Goal: Task Accomplishment & Management: Use online tool/utility

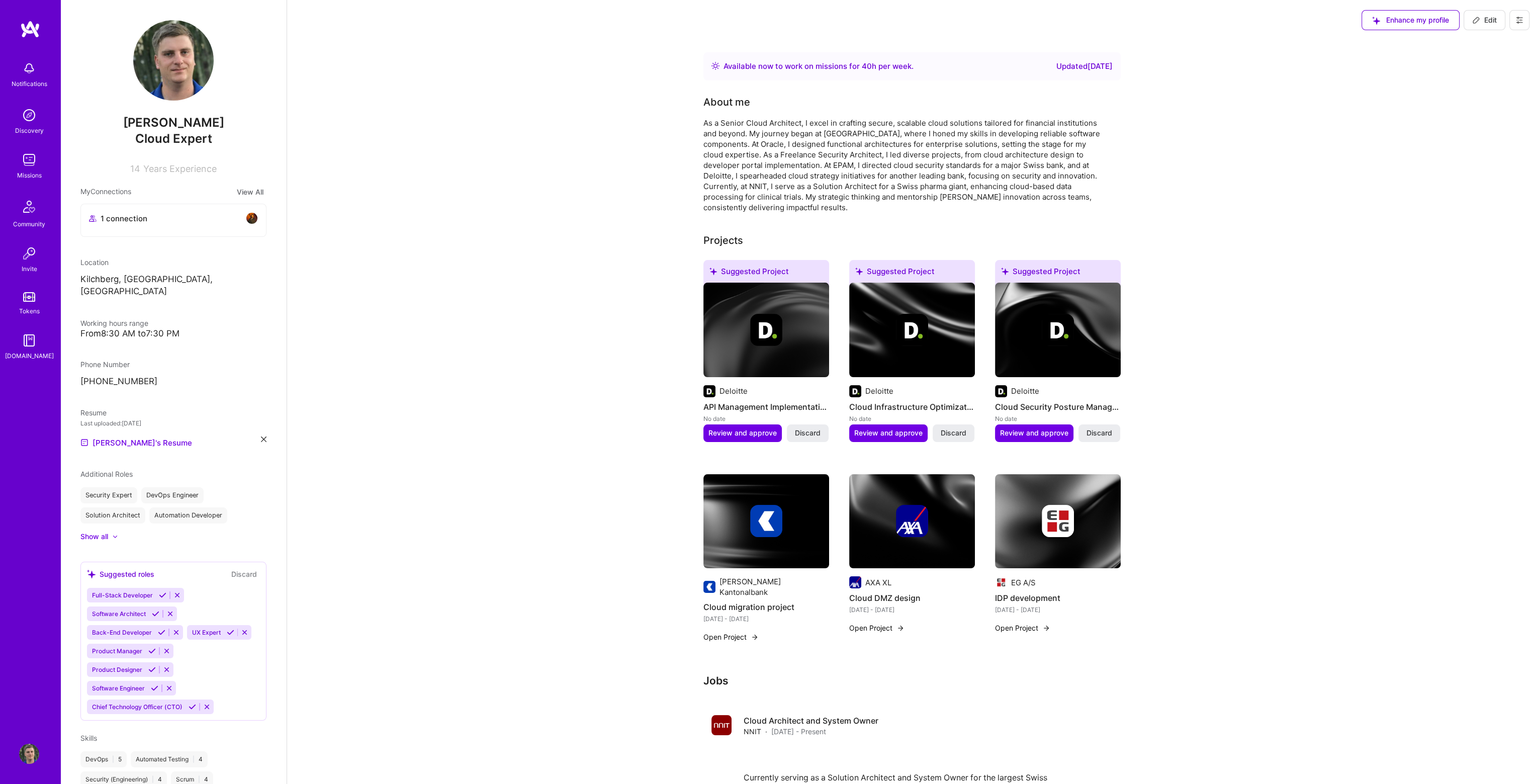
click at [29, 149] on div "Notifications Discovery Missions Community Invite Tokens [DOMAIN_NAME]" at bounding box center [30, 209] width 60 height 305
click at [30, 169] on img at bounding box center [29, 159] width 20 height 20
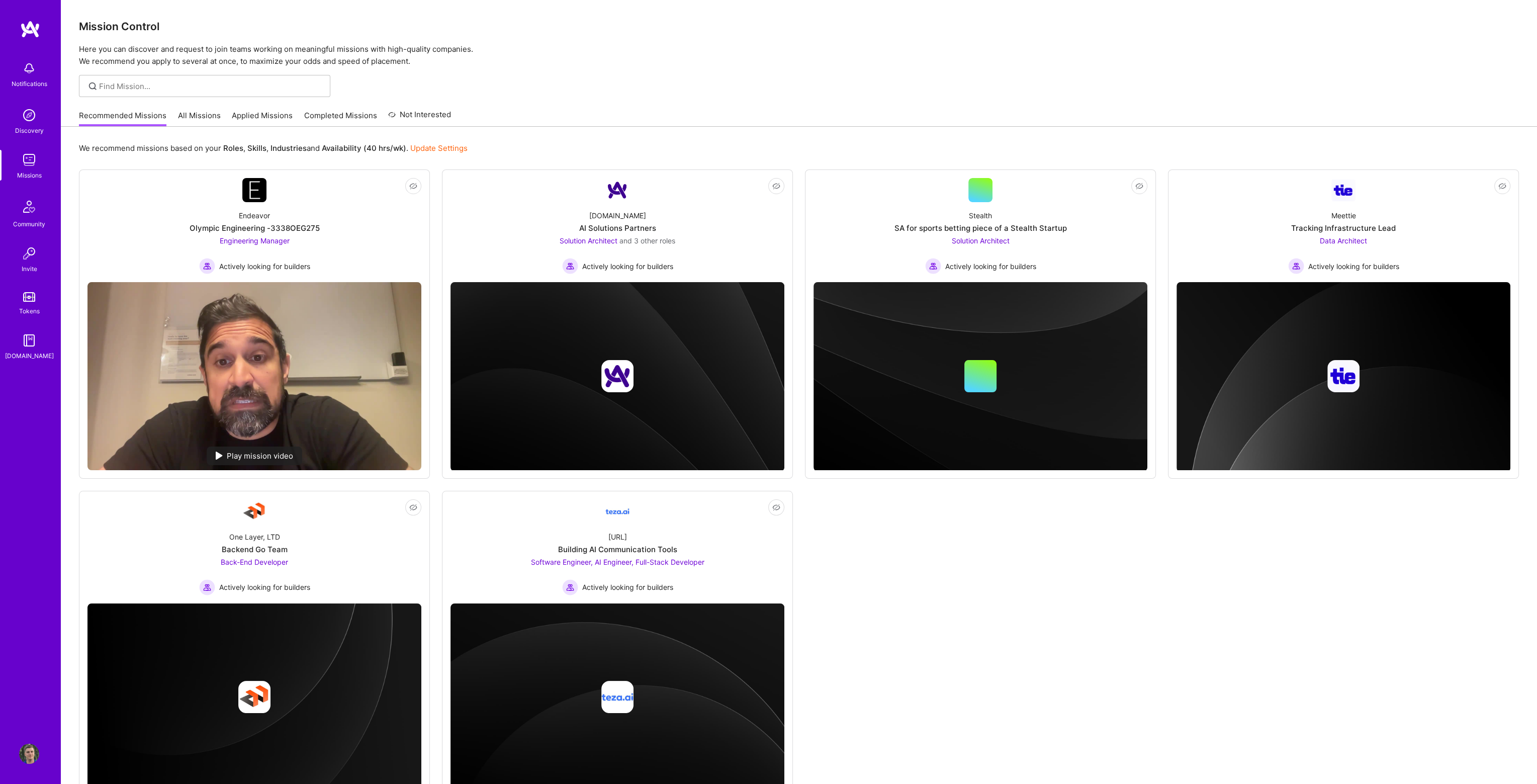
click at [204, 116] on link "All Missions" at bounding box center [199, 118] width 43 height 16
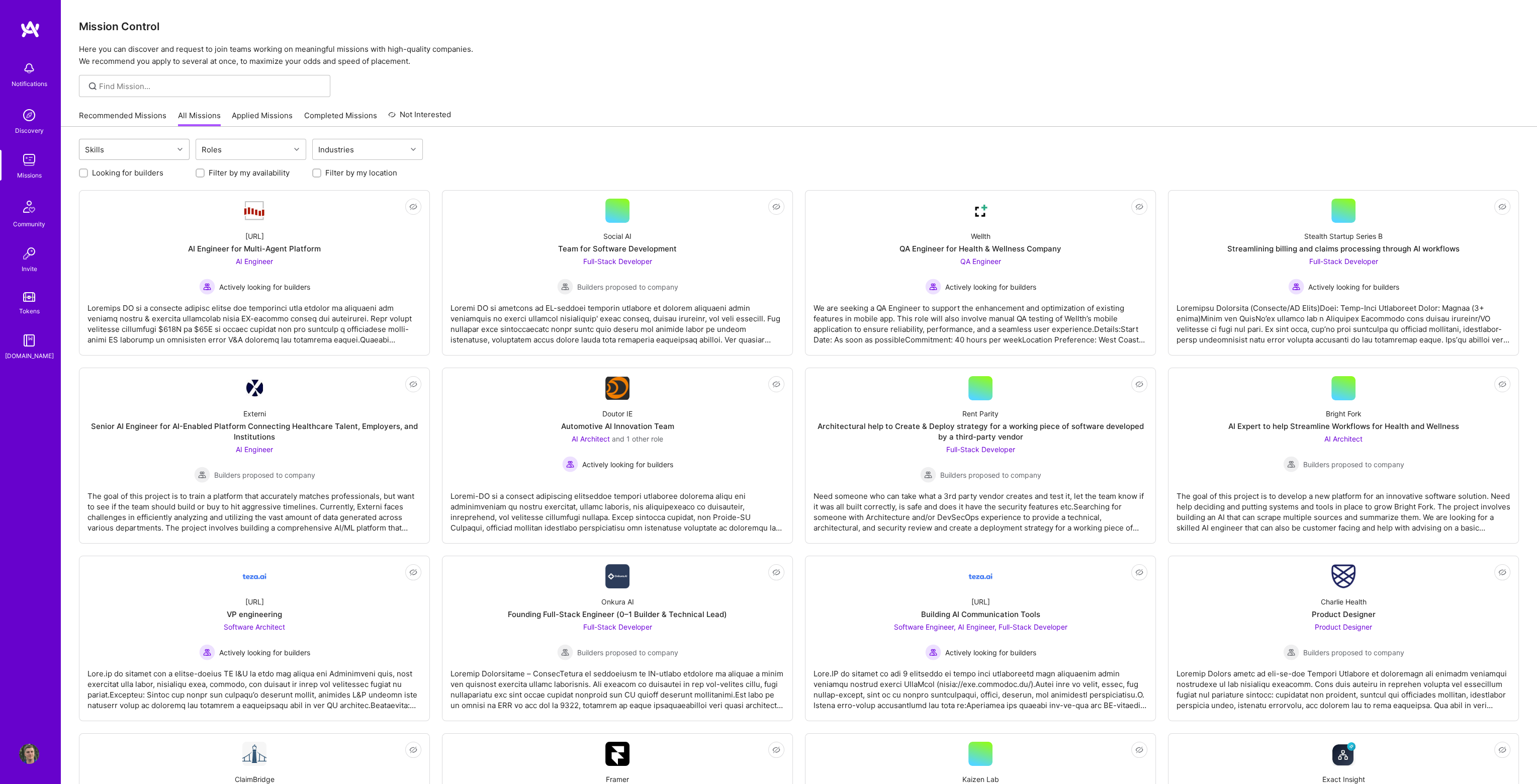
click at [156, 155] on div "Skills" at bounding box center [126, 149] width 94 height 20
type input "terr"
click at [87, 179] on div at bounding box center [89, 174] width 9 height 9
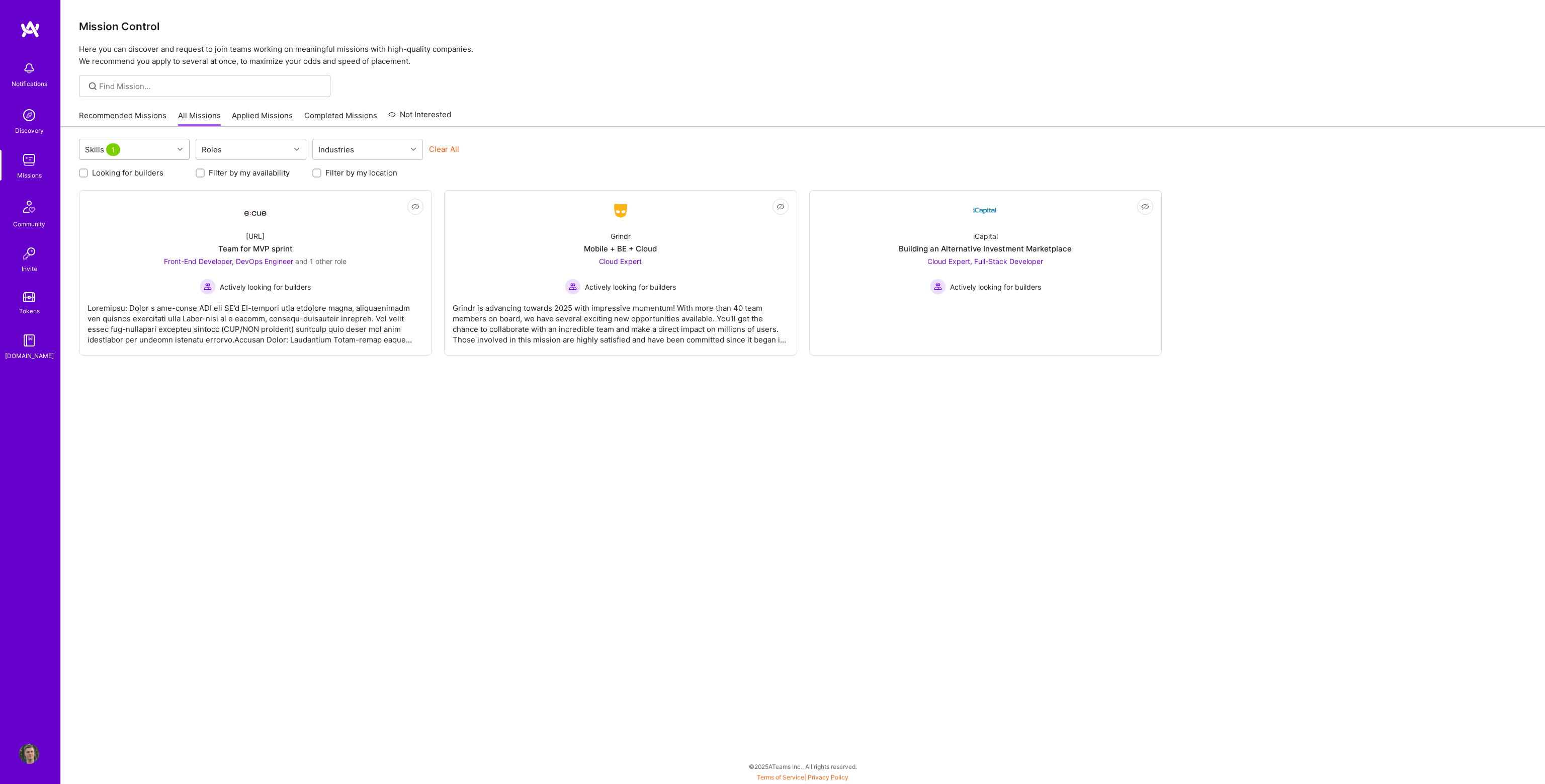
click at [164, 149] on div "Skills 1" at bounding box center [126, 149] width 94 height 20
type input "azu"
click at [88, 175] on input "checkbox" at bounding box center [90, 175] width 7 height 7
checkbox input "true"
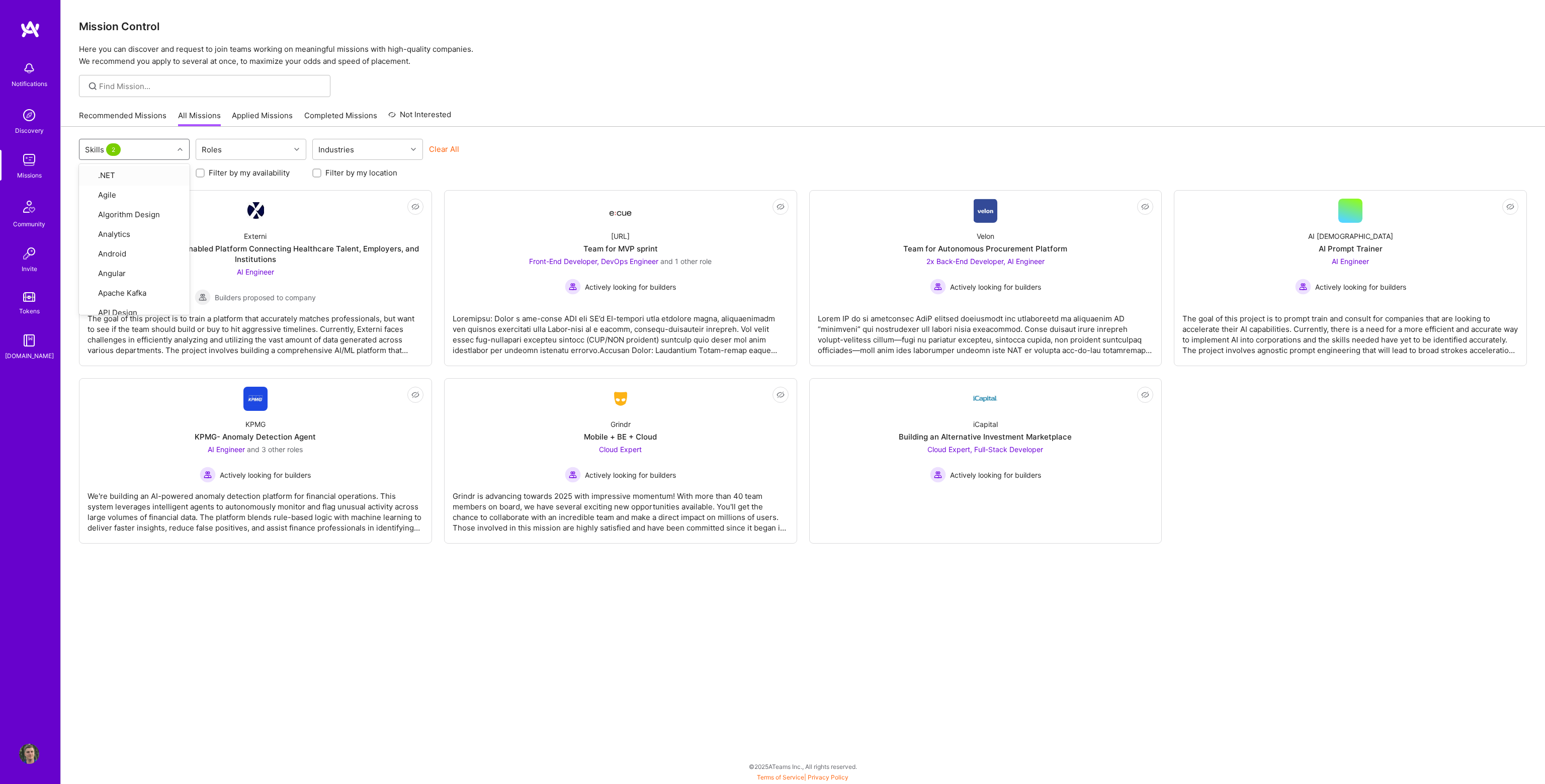
click at [674, 60] on p "Here you can discover and request to join teams working on meaningful missions …" at bounding box center [803, 54] width 1448 height 24
click at [181, 149] on icon at bounding box center [179, 149] width 5 height 5
click at [91, 258] on input "checkbox" at bounding box center [90, 252] width 9 height 9
checkbox input "false"
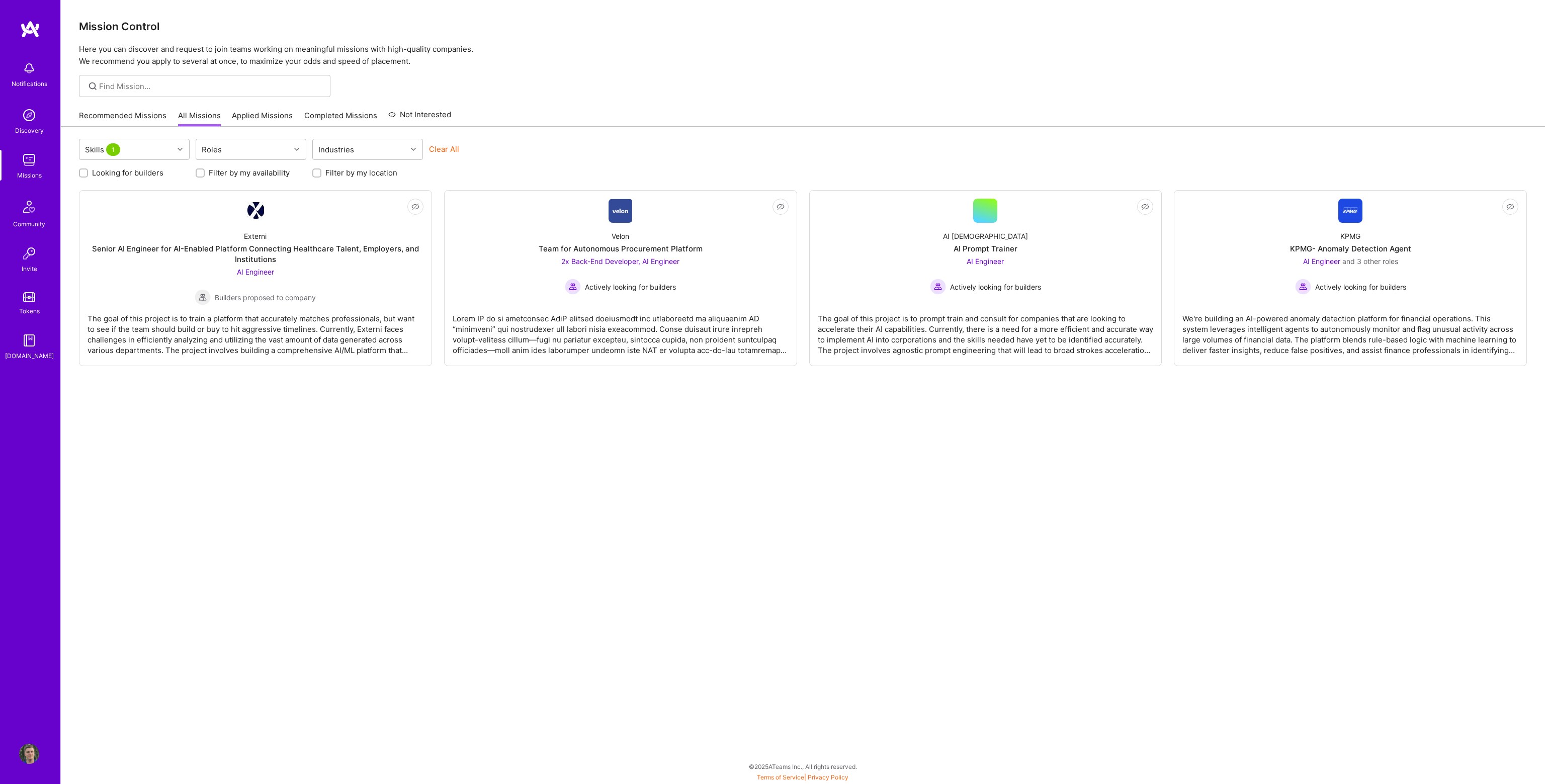
click at [521, 470] on div "Skills 1 Roles Industries Clear All Looking for builders Filter by my availabil…" at bounding box center [803, 440] width 1484 height 627
click at [181, 148] on icon at bounding box center [179, 149] width 5 height 5
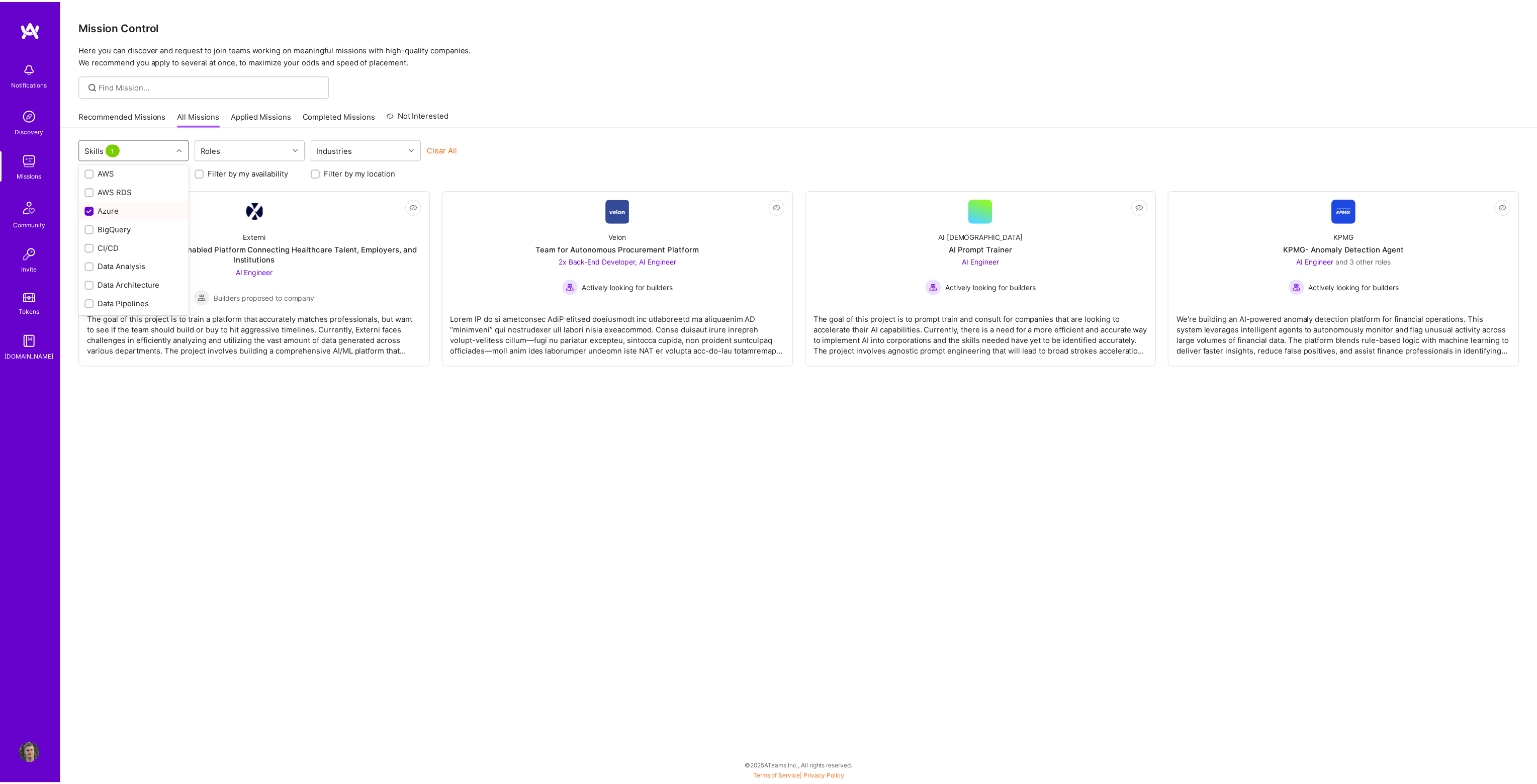
scroll to position [201, 0]
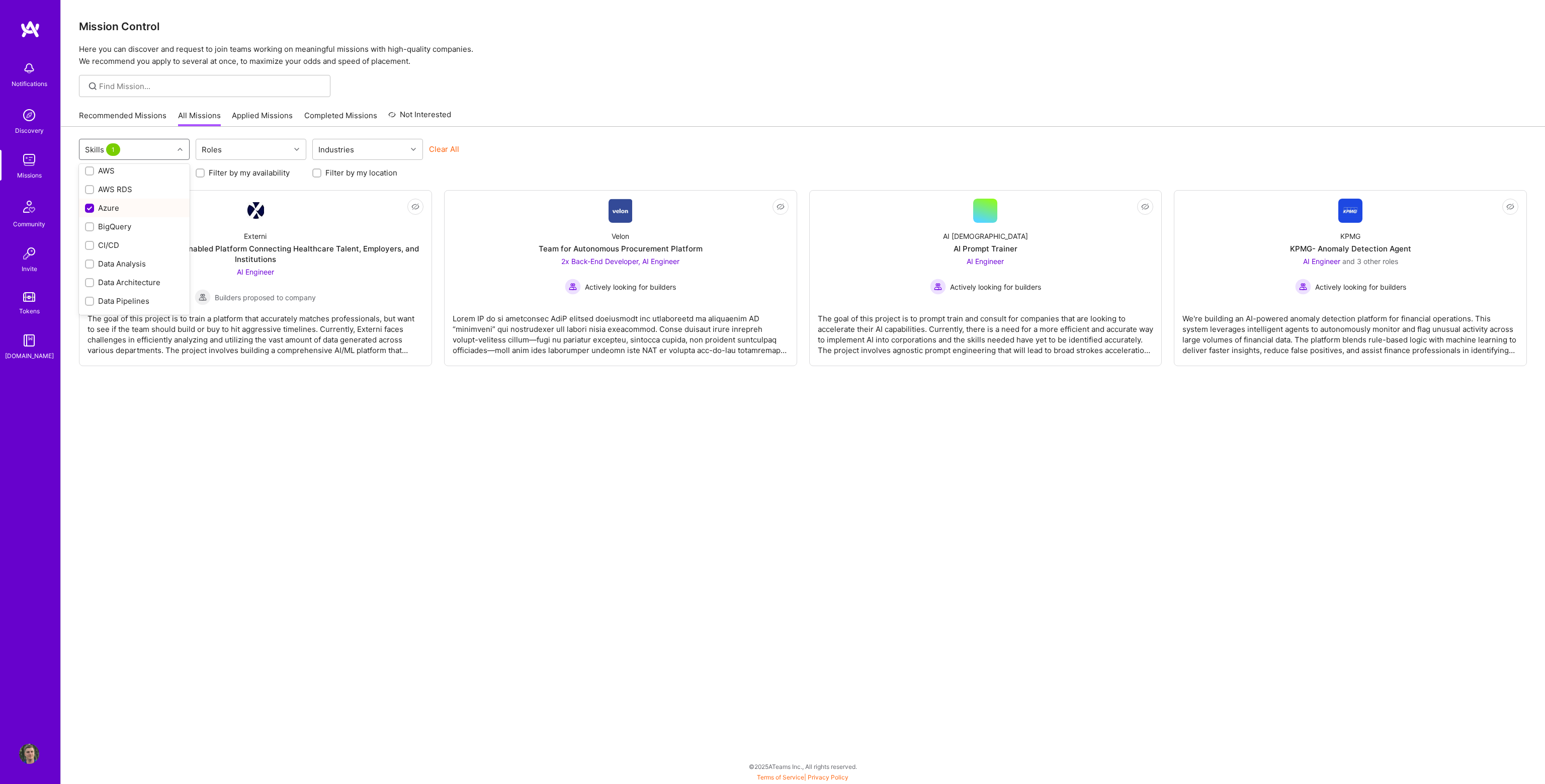
click at [88, 211] on input "checkbox" at bounding box center [90, 208] width 9 height 9
checkbox input "false"
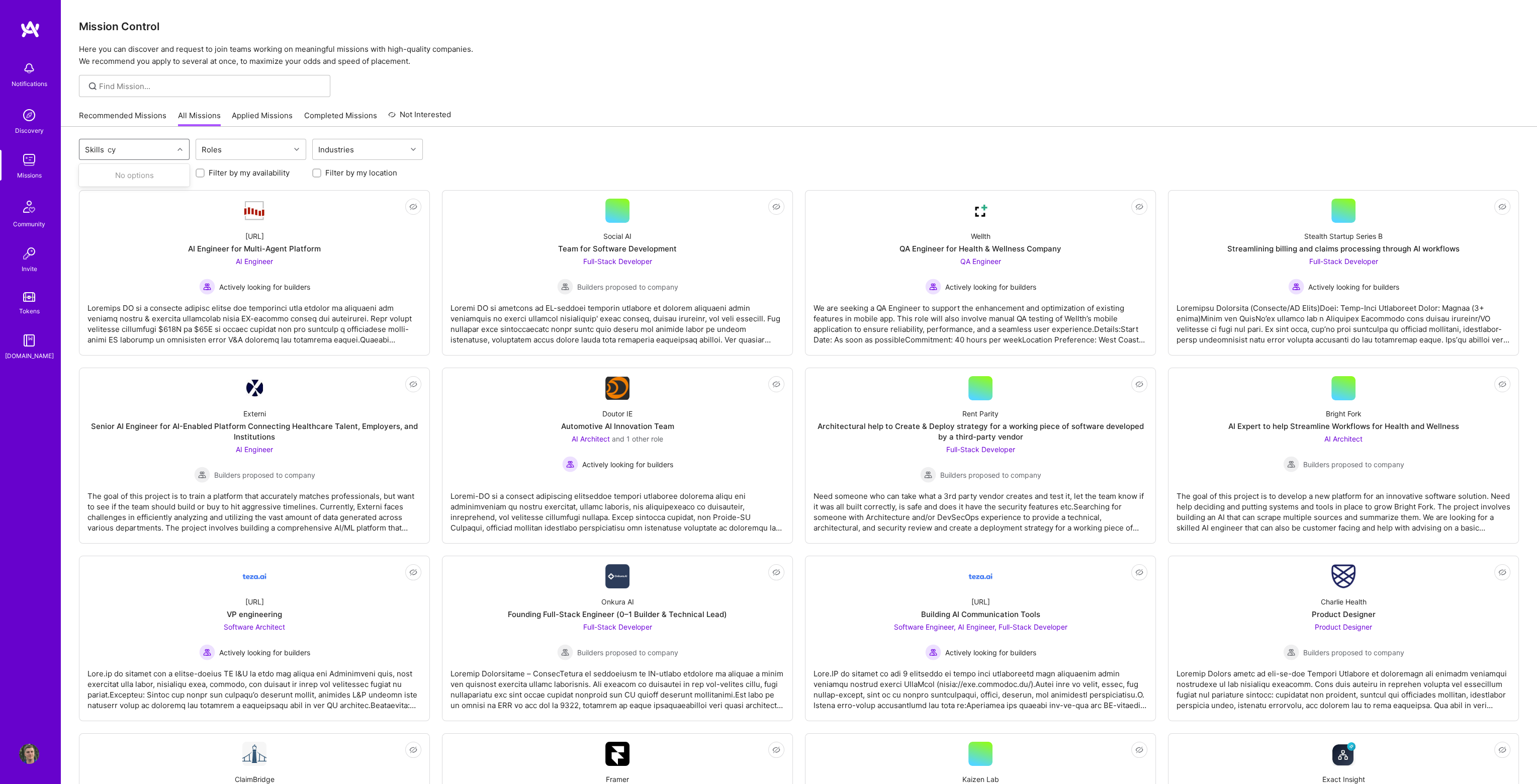
scroll to position [0, 0]
type input "c"
type input "sec"
click at [116, 176] on div "Security (Engineering)" at bounding box center [133, 174] width 98 height 10
checkbox input "true"
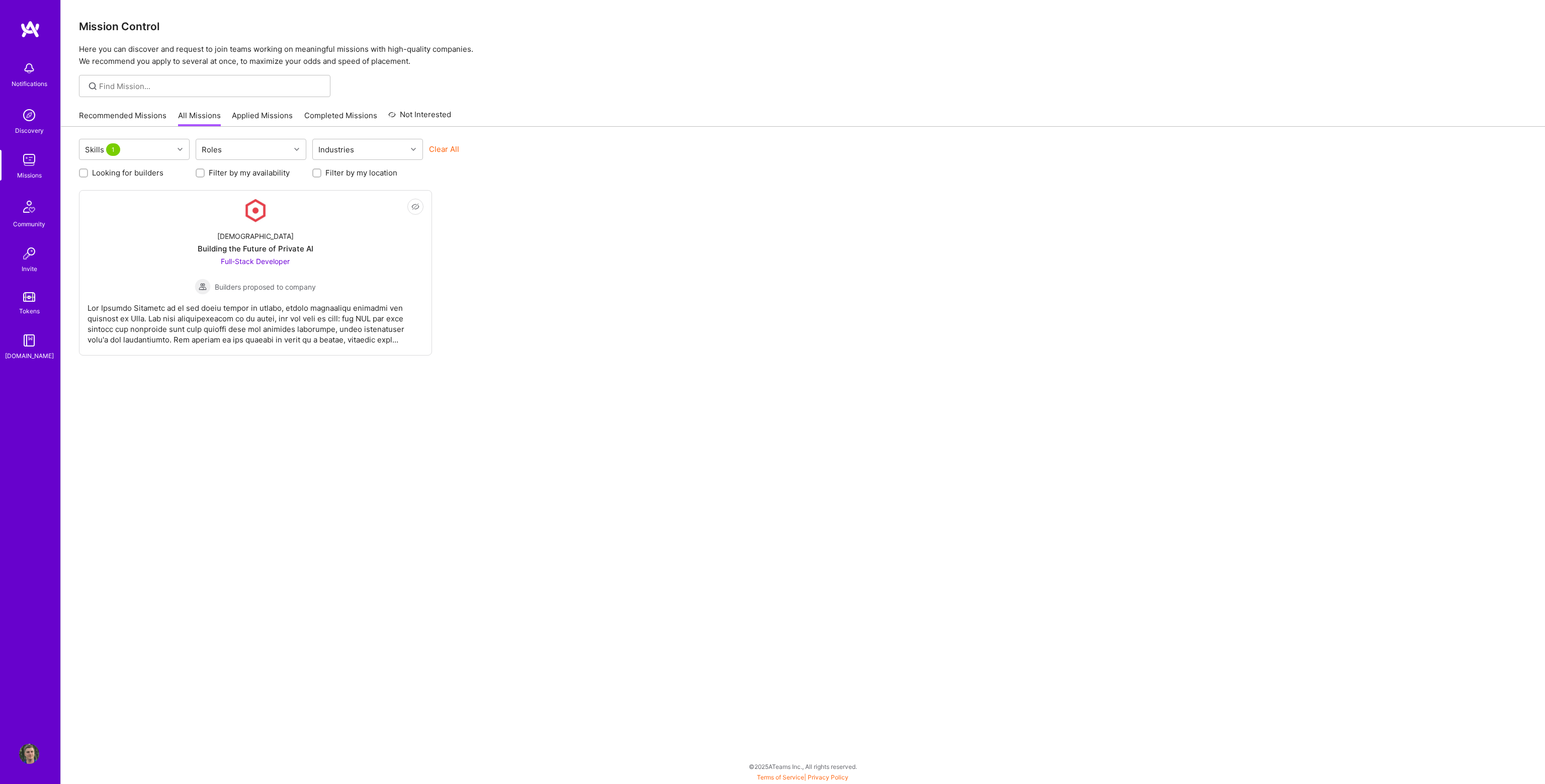
click at [729, 59] on p "Here you can discover and request to join teams working on meaningful missions …" at bounding box center [803, 54] width 1448 height 24
click at [271, 259] on span "Full-Stack Developer" at bounding box center [255, 261] width 69 height 9
click at [159, 147] on div "Skills 1" at bounding box center [126, 149] width 94 height 20
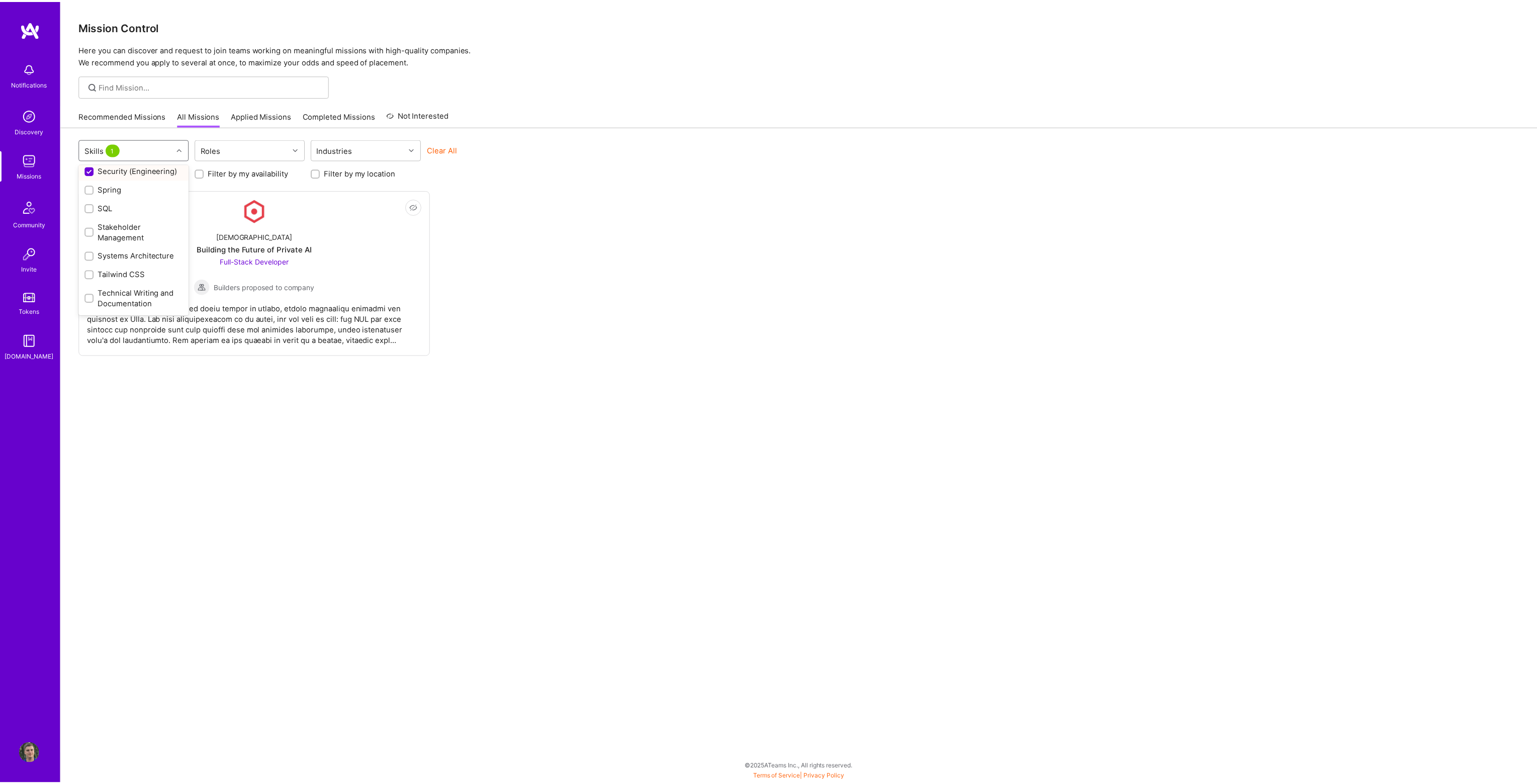
scroll to position [1206, 0]
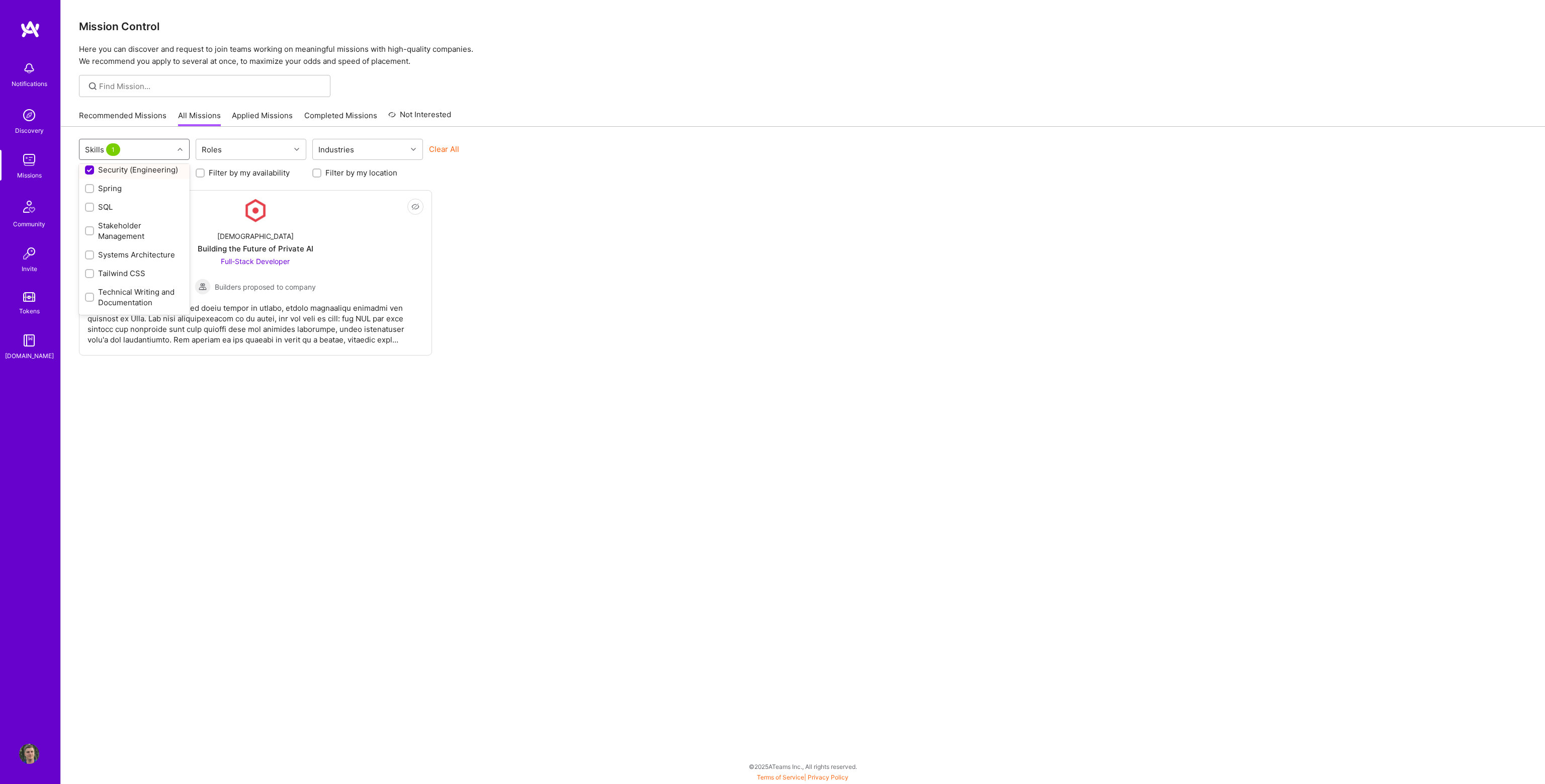
click at [103, 175] on div "Security (Engineering)" at bounding box center [133, 170] width 98 height 10
checkbox input "false"
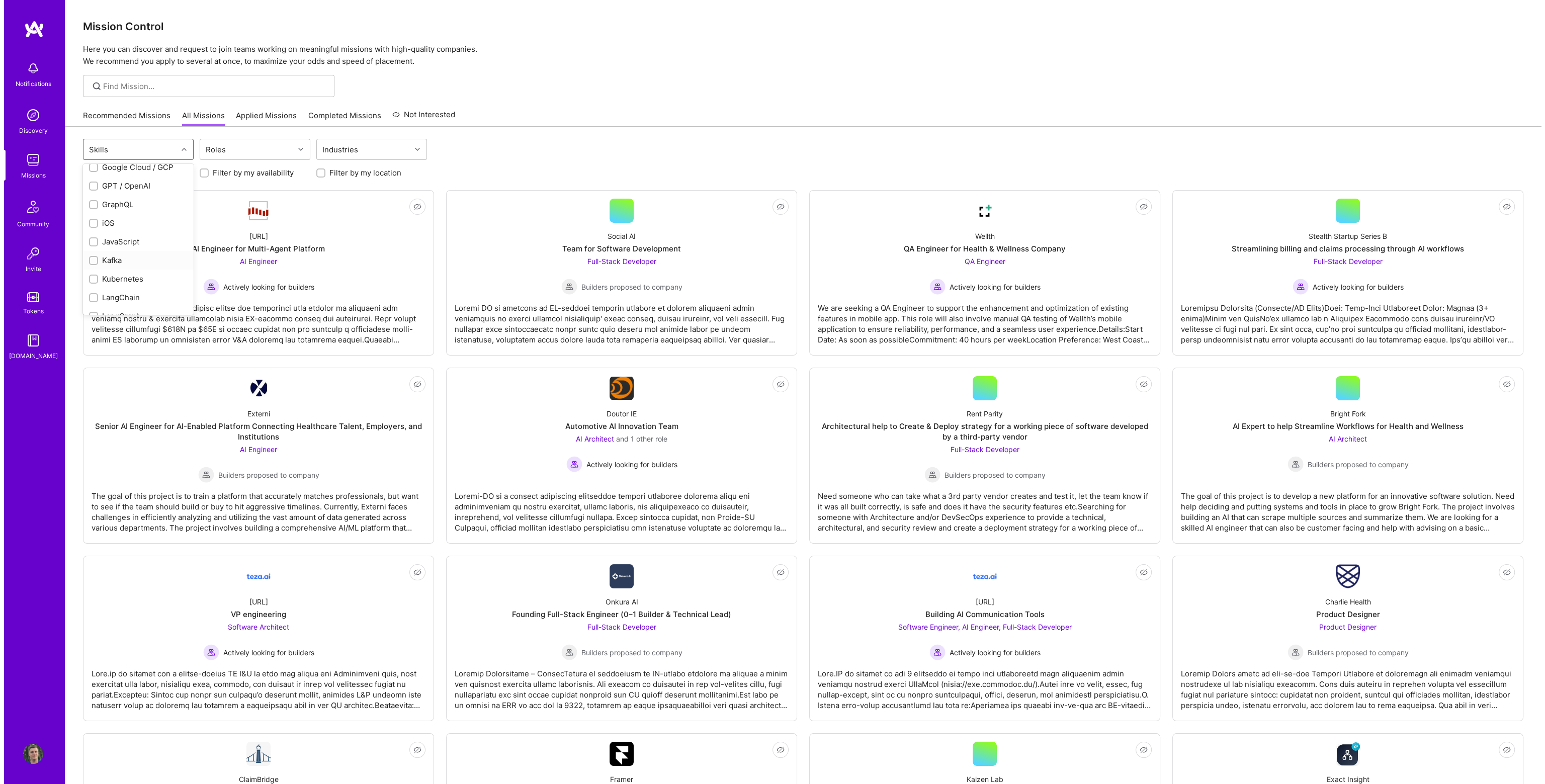
scroll to position [420, 0]
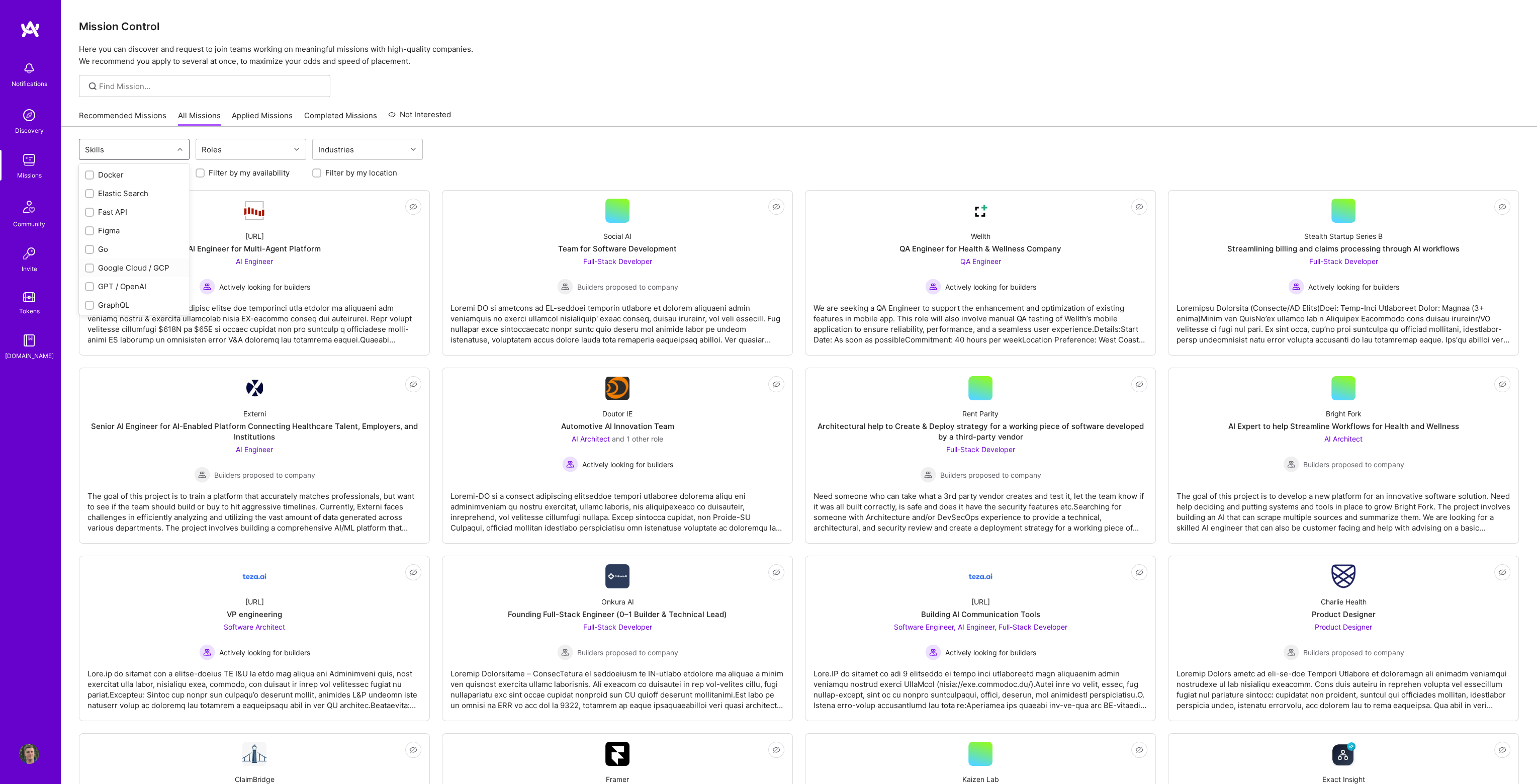
click at [139, 267] on div "Google Cloud / GCP" at bounding box center [133, 267] width 98 height 10
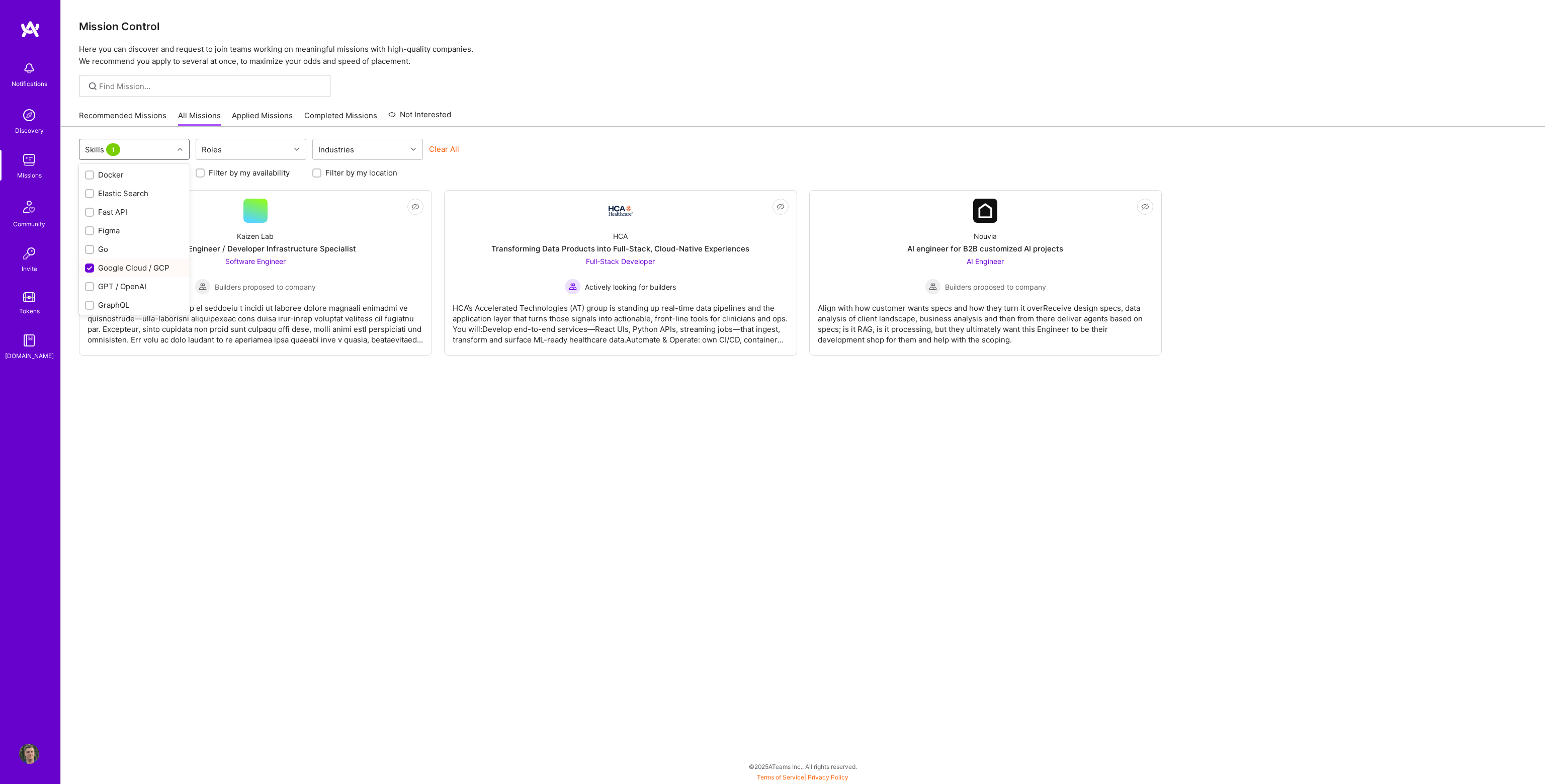
click at [139, 258] on div "Google Cloud / GCP" at bounding box center [134, 268] width 111 height 19
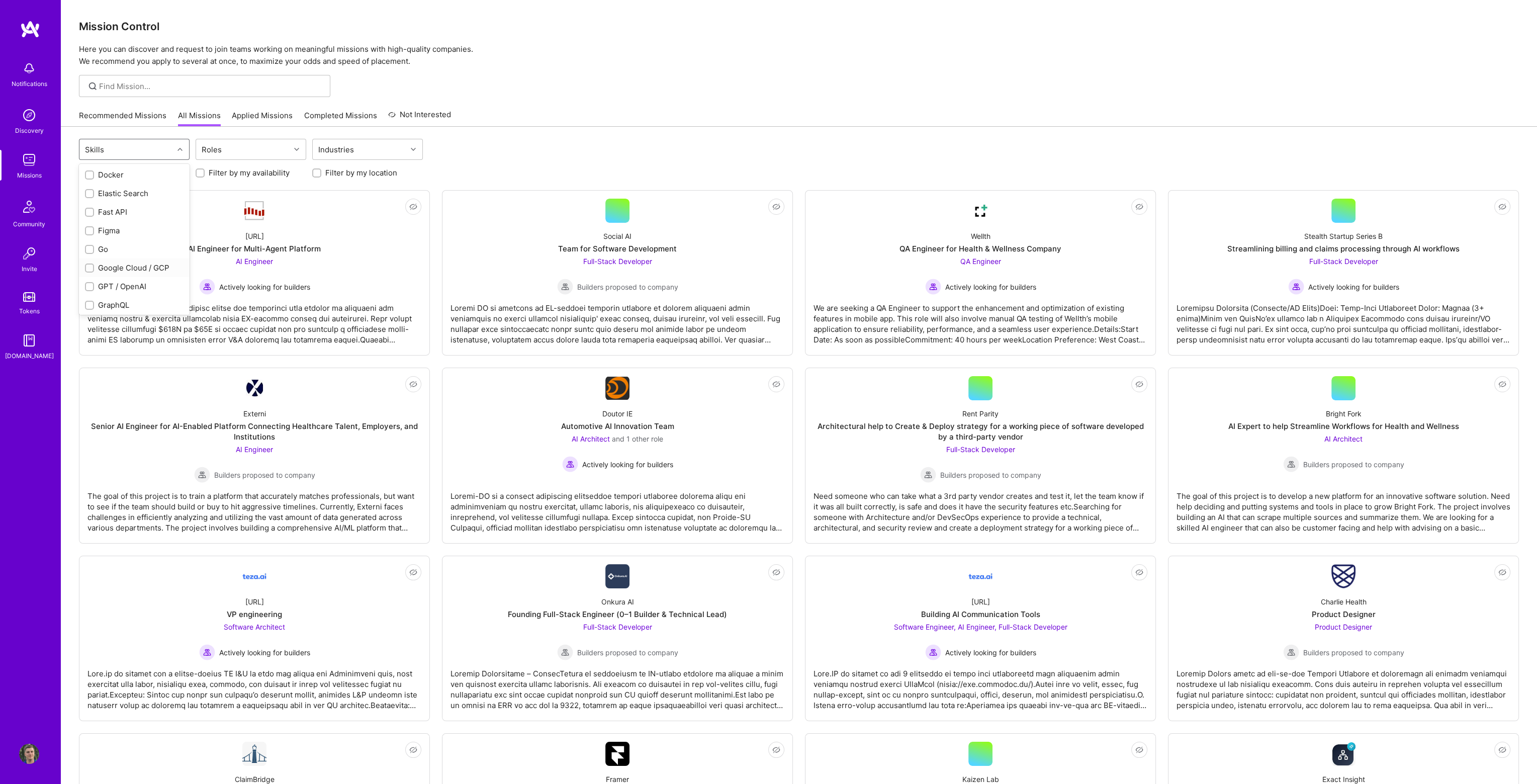
click at [135, 266] on div "Google Cloud / GCP" at bounding box center [133, 267] width 98 height 10
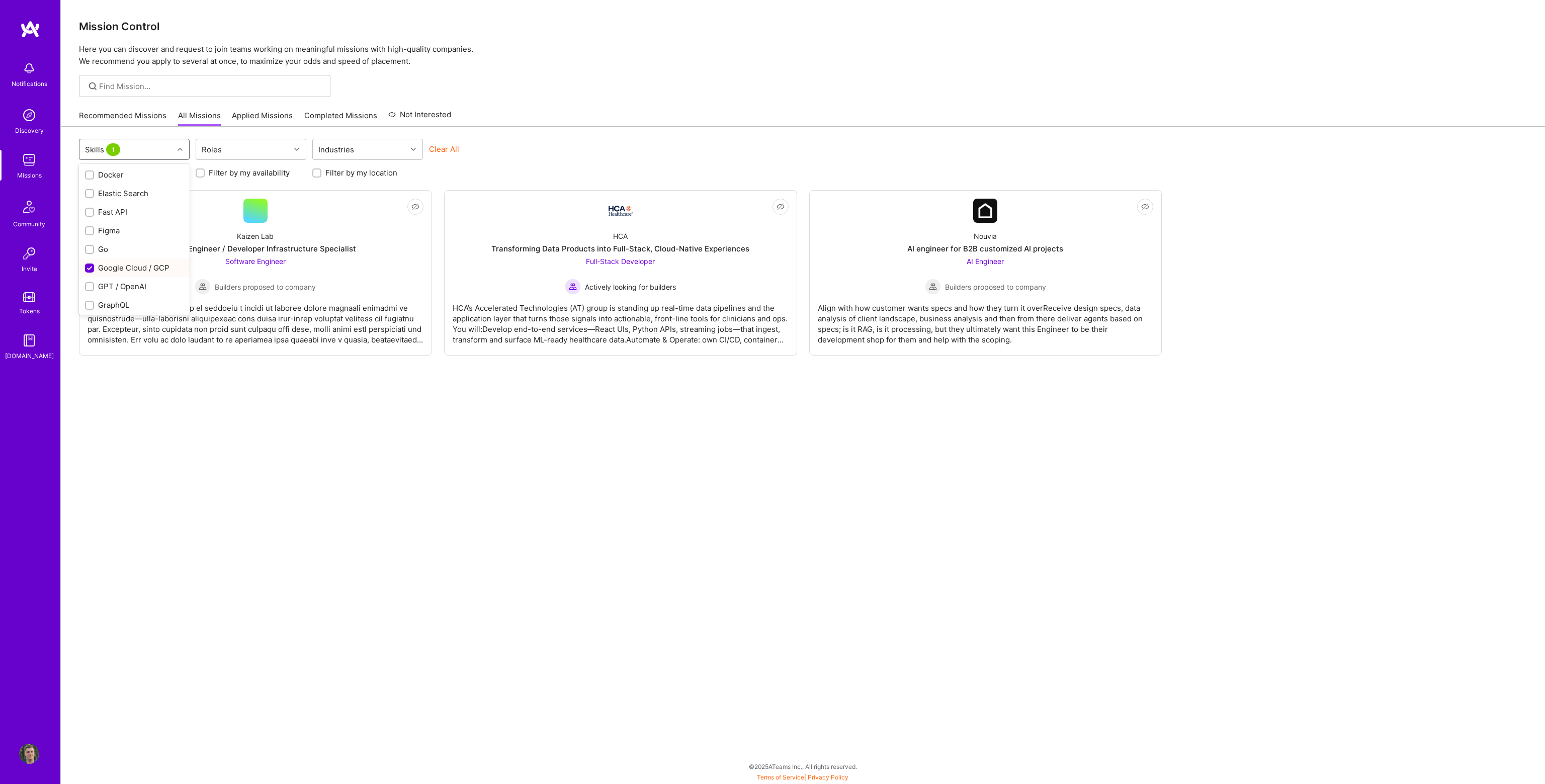
click at [135, 266] on div "Google Cloud / GCP" at bounding box center [133, 267] width 98 height 10
checkbox input "false"
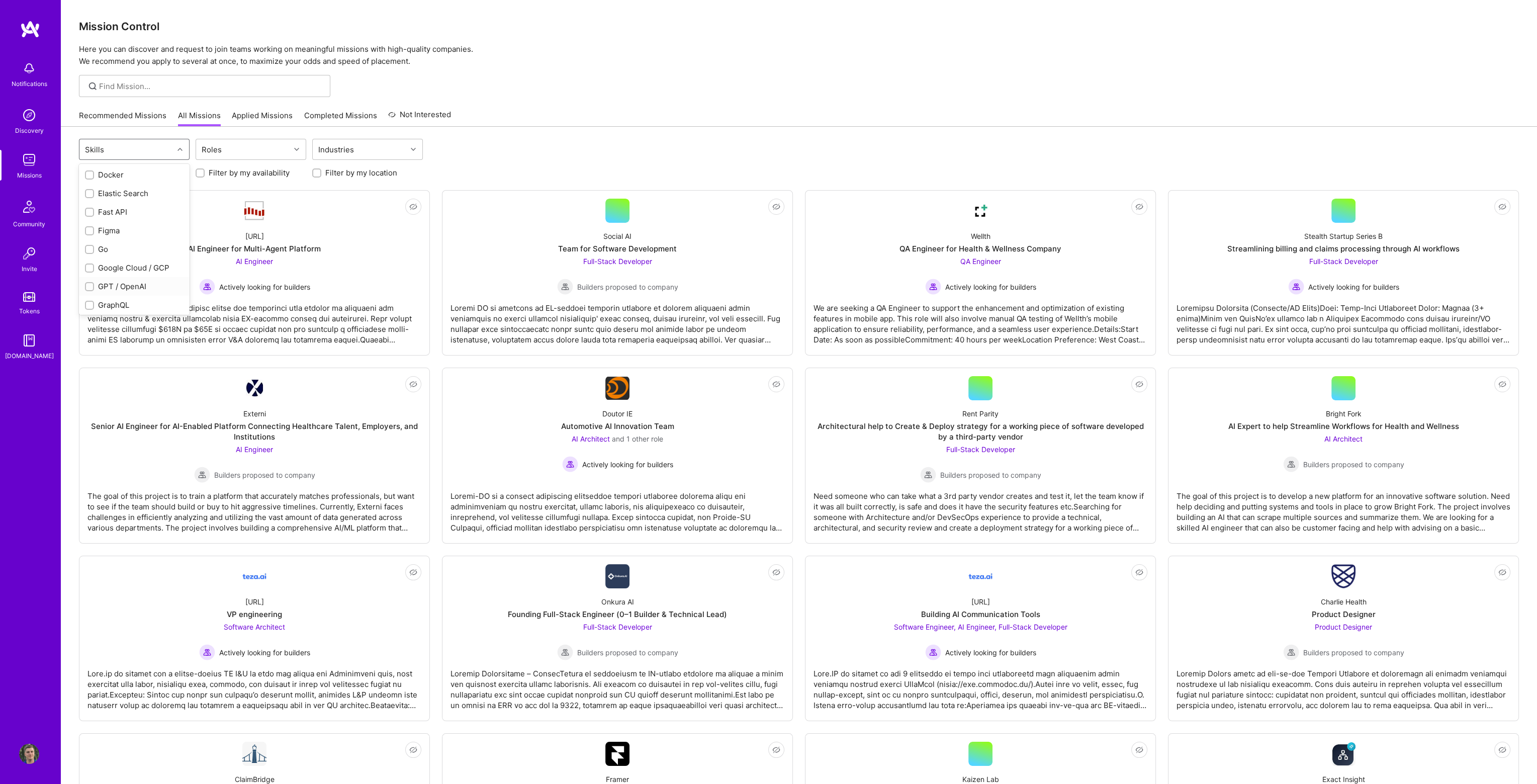
click at [128, 285] on div "GPT / OpenAI" at bounding box center [133, 286] width 98 height 10
checkbox input "true"
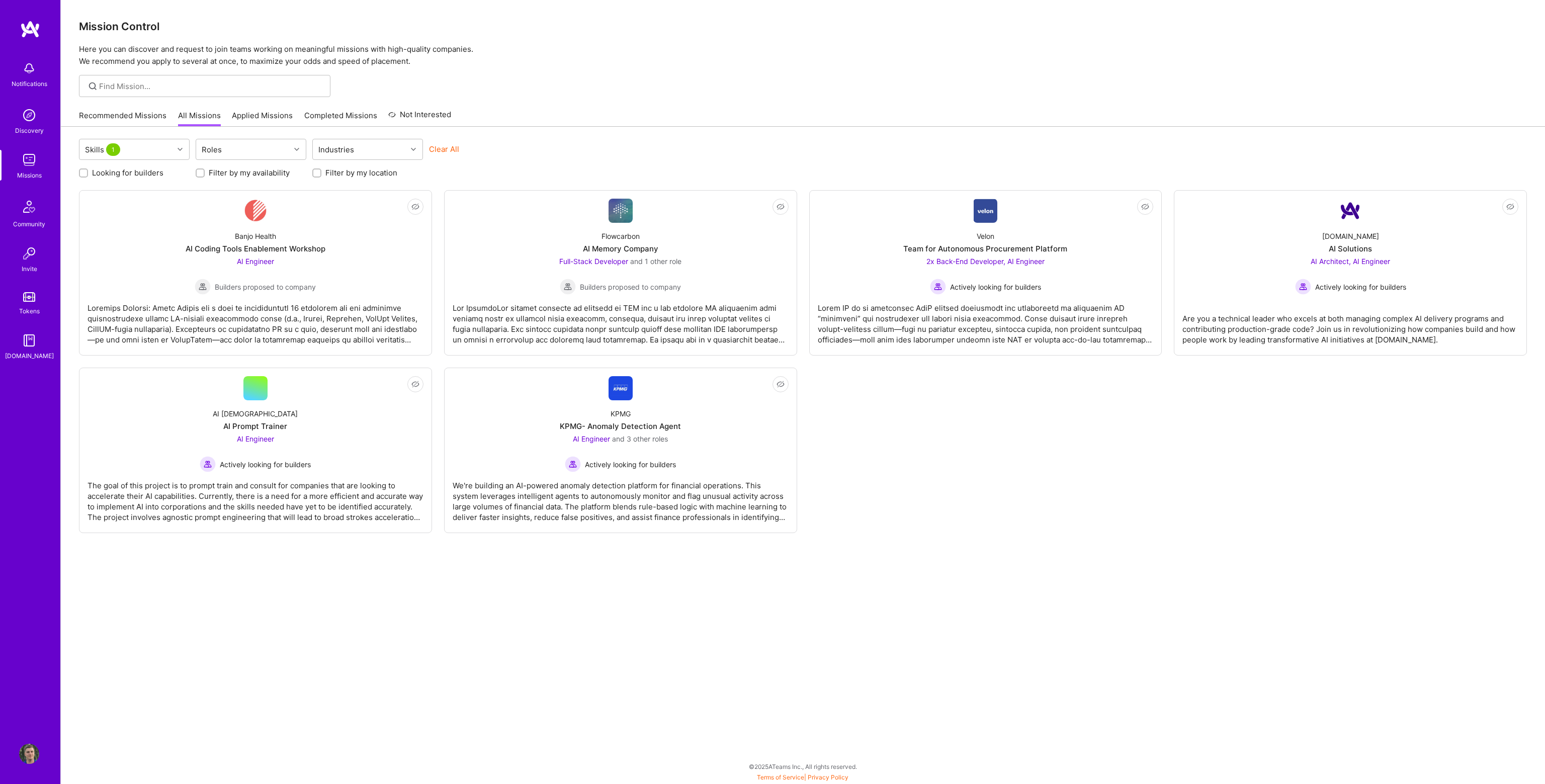
click at [619, 106] on div "Recommended Missions All Missions Applied Missions Completed Missions Not Inter…" at bounding box center [803, 115] width 1448 height 22
click at [152, 151] on div "Skills 1" at bounding box center [126, 149] width 94 height 20
click at [91, 201] on input "checkbox" at bounding box center [90, 204] width 9 height 9
checkbox input "false"
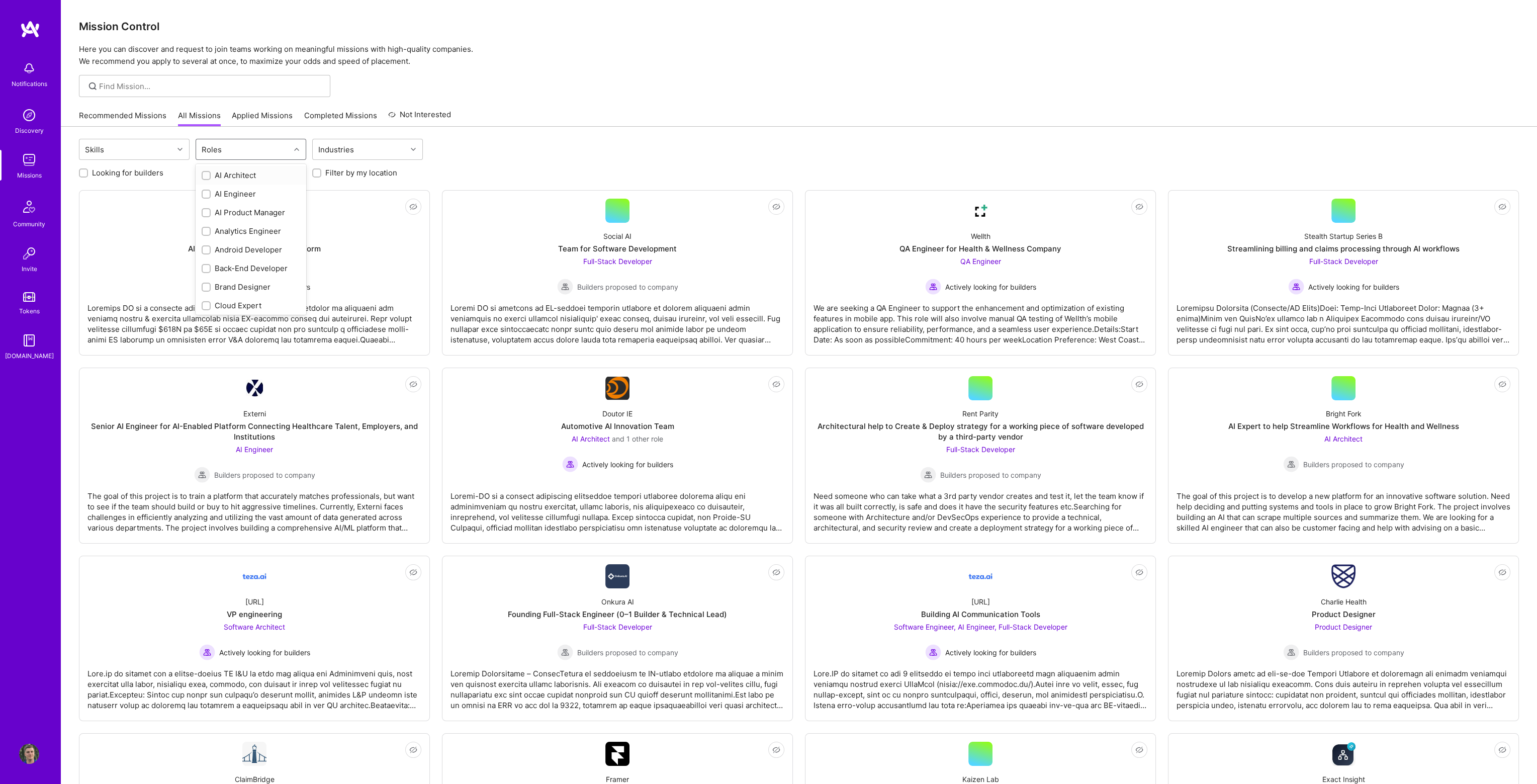
click at [252, 143] on div "Roles" at bounding box center [243, 149] width 94 height 20
click at [240, 303] on div "Cloud Expert" at bounding box center [251, 305] width 98 height 10
checkbox input "true"
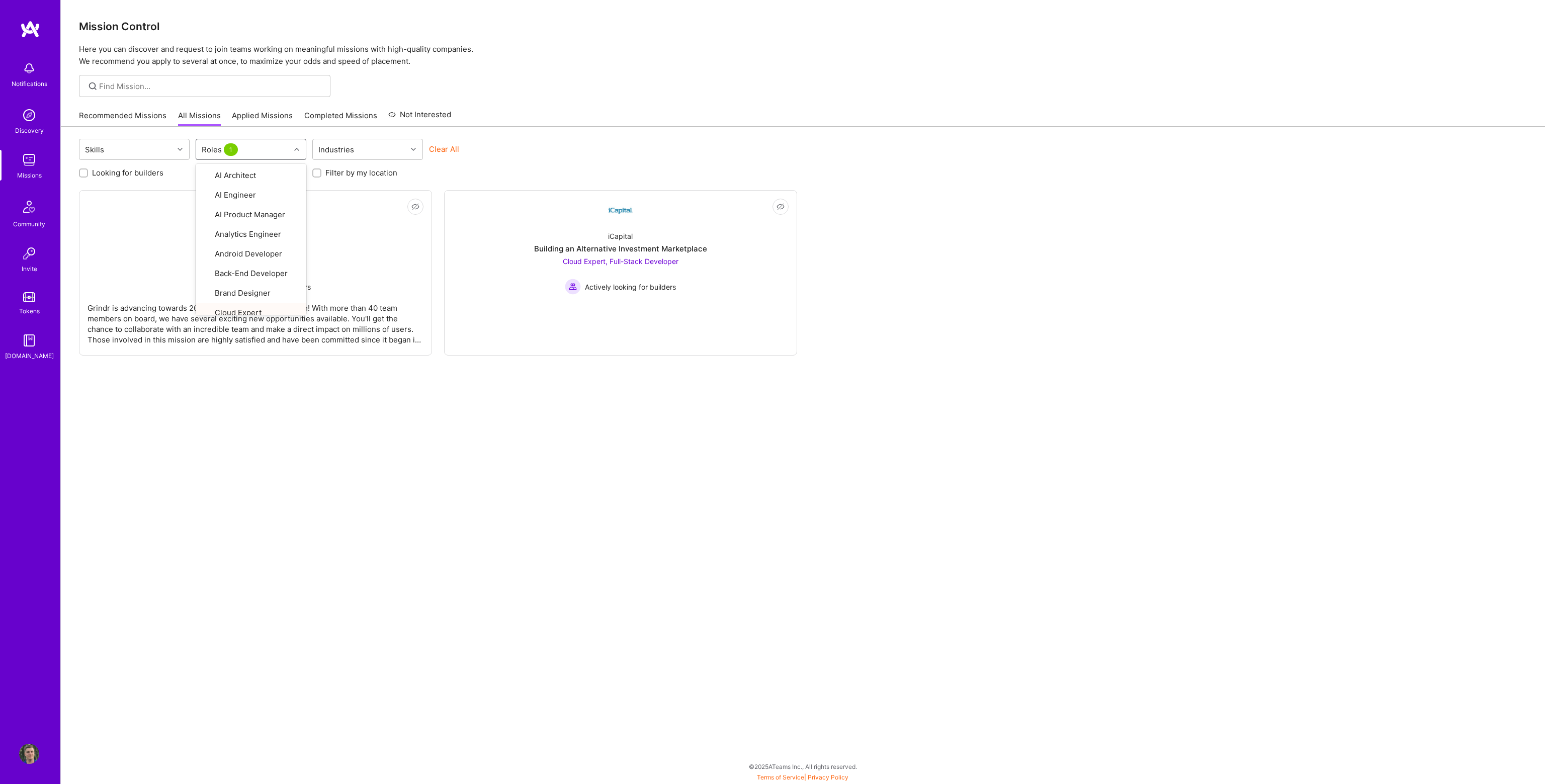
click at [220, 418] on div "Skills option Cloud Expert, selected. option Cloud Expert focused, 8 of 33. 33 …" at bounding box center [803, 440] width 1484 height 627
click at [261, 147] on div "Roles 1" at bounding box center [243, 149] width 94 height 20
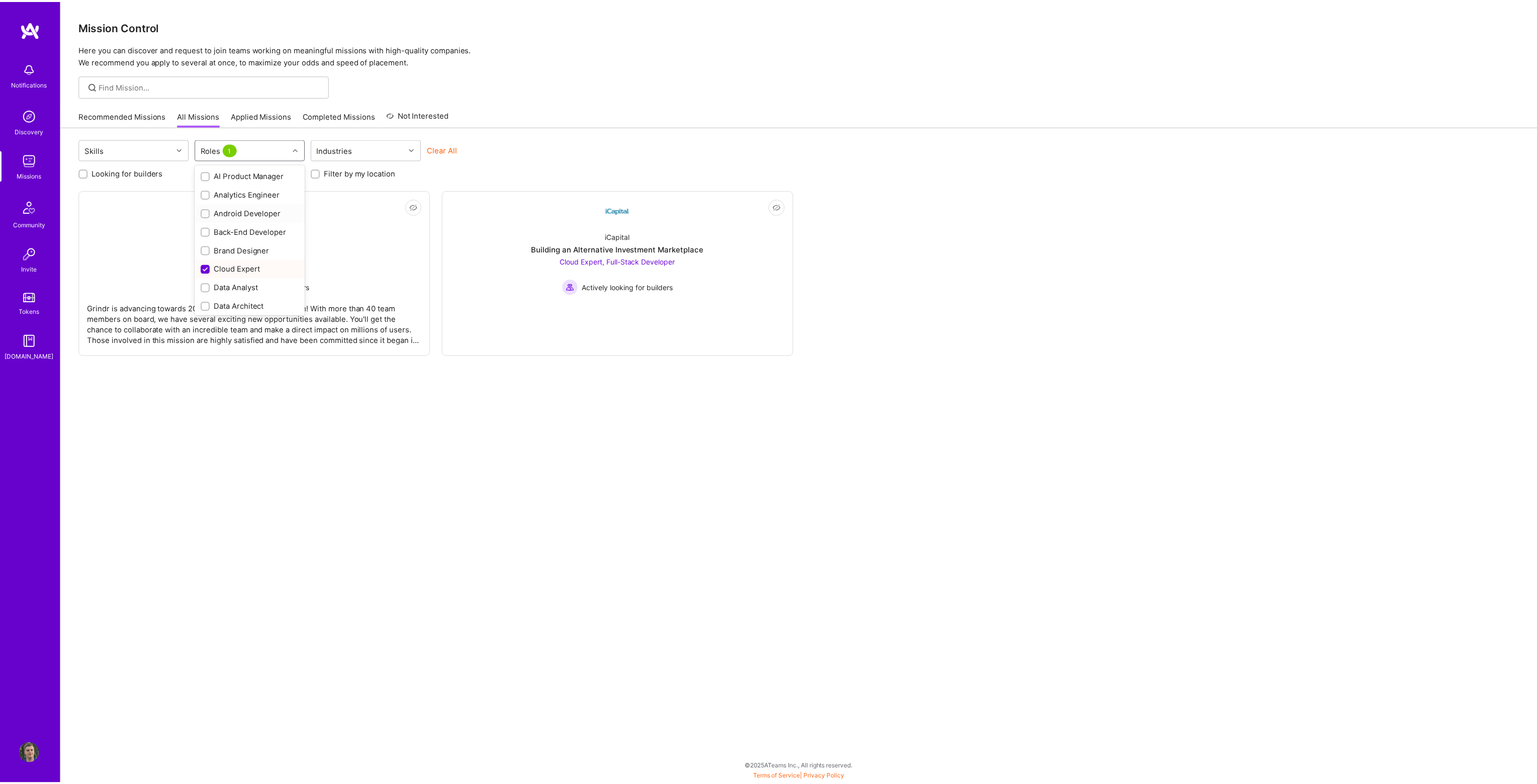
scroll to position [50, 0]
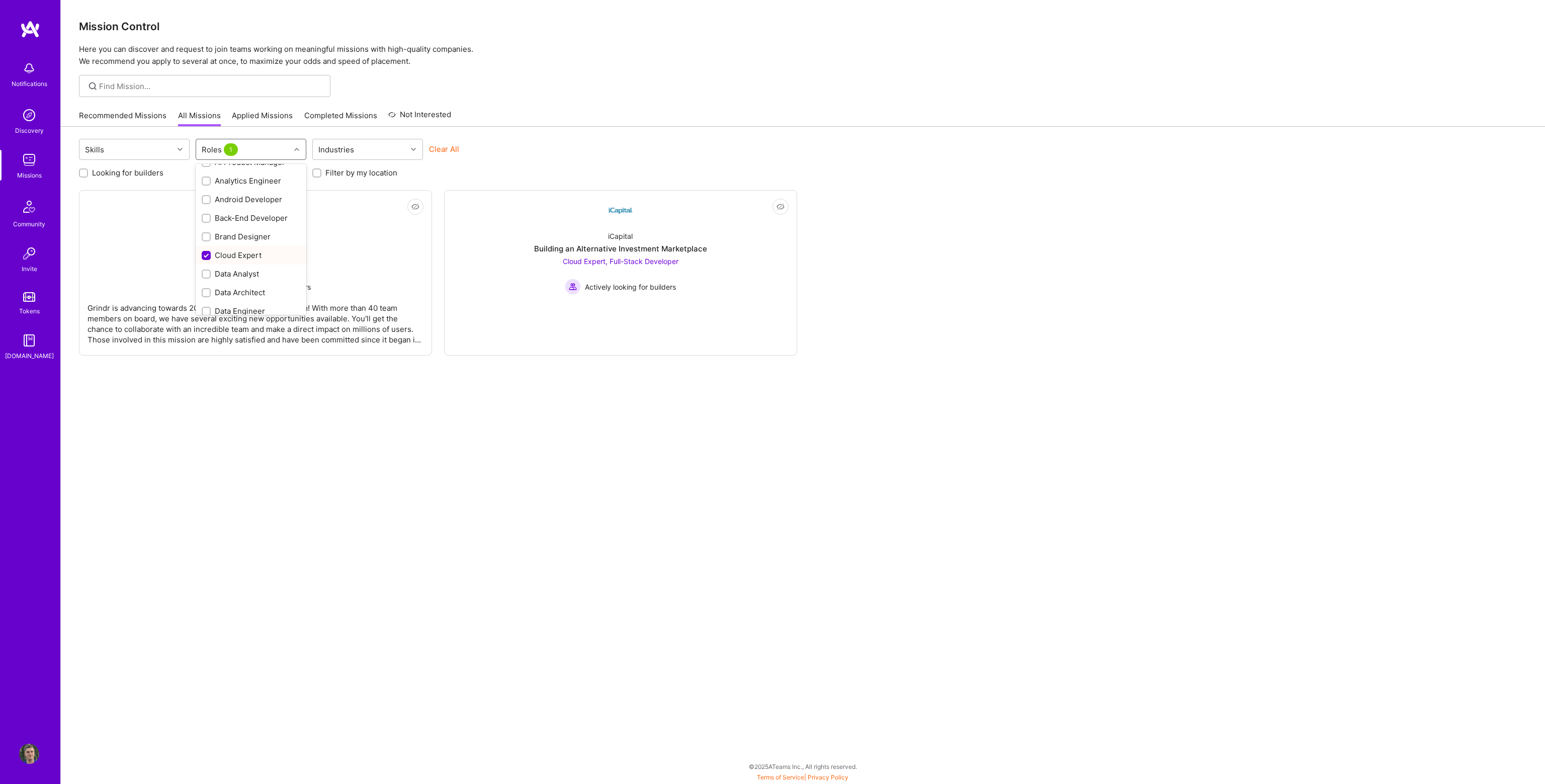
click at [246, 257] on div "Cloud Expert" at bounding box center [251, 254] width 98 height 10
checkbox input "false"
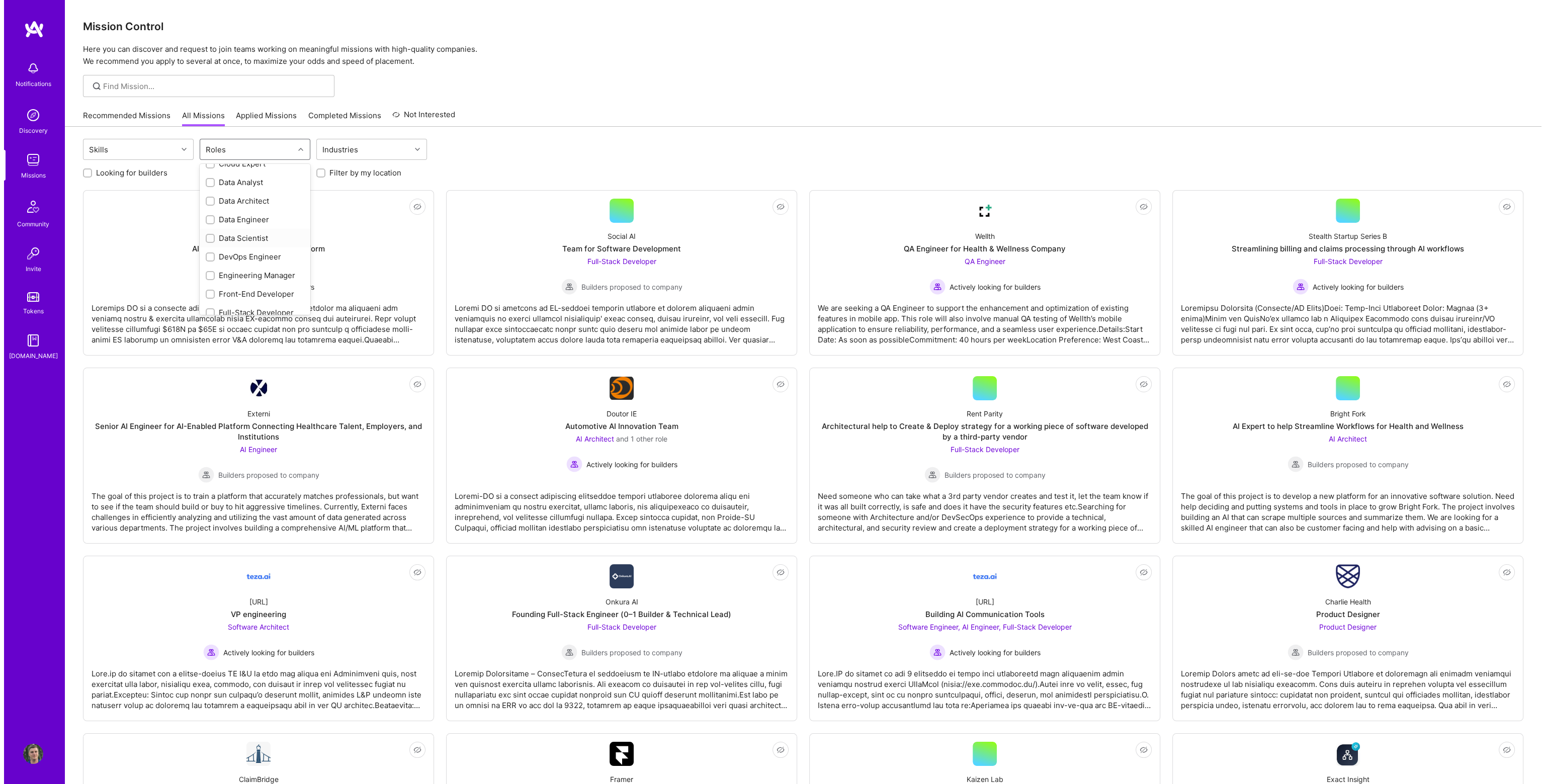
scroll to position [151, 0]
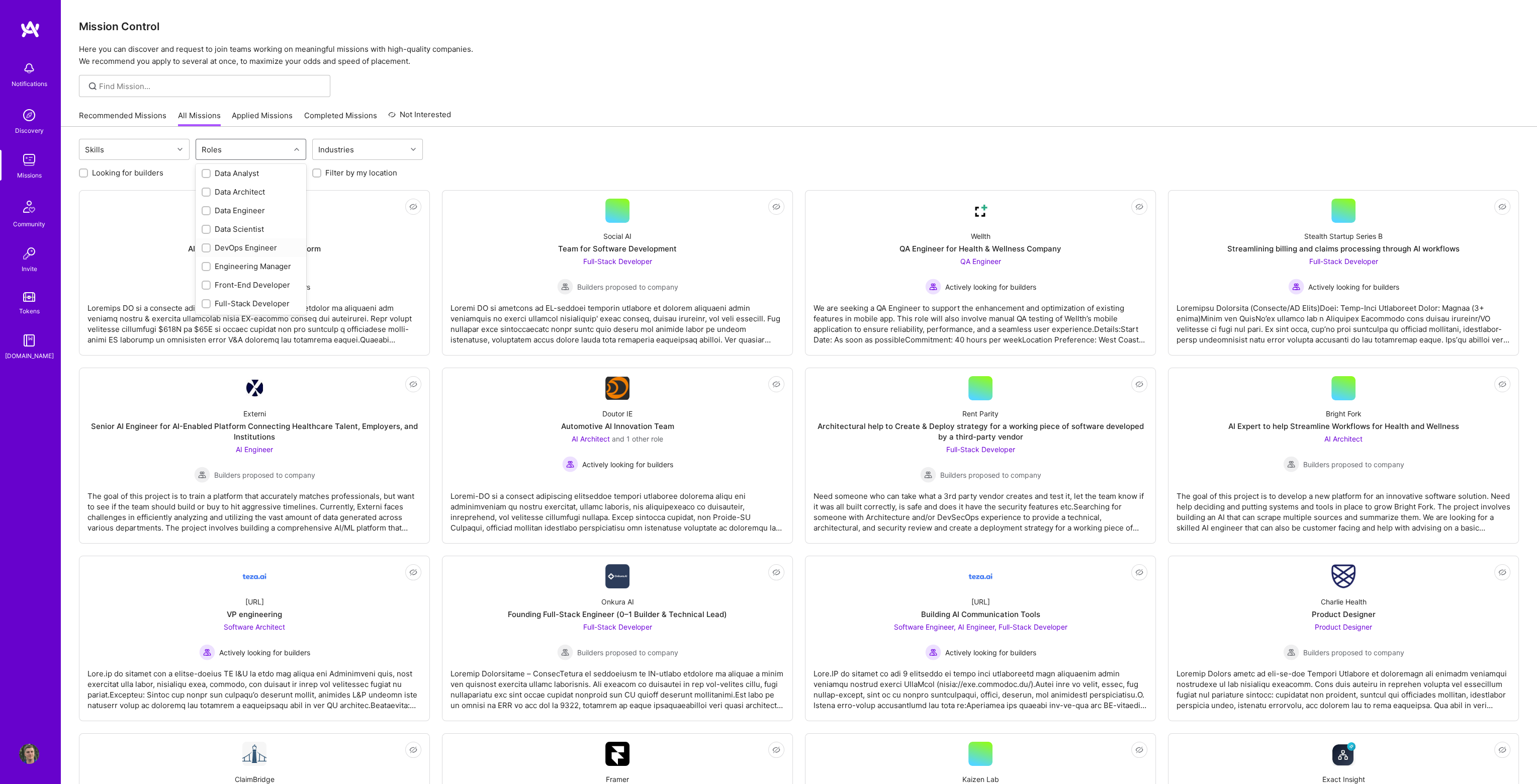
click at [253, 249] on div "DevOps Engineer" at bounding box center [251, 247] width 98 height 10
checkbox input "true"
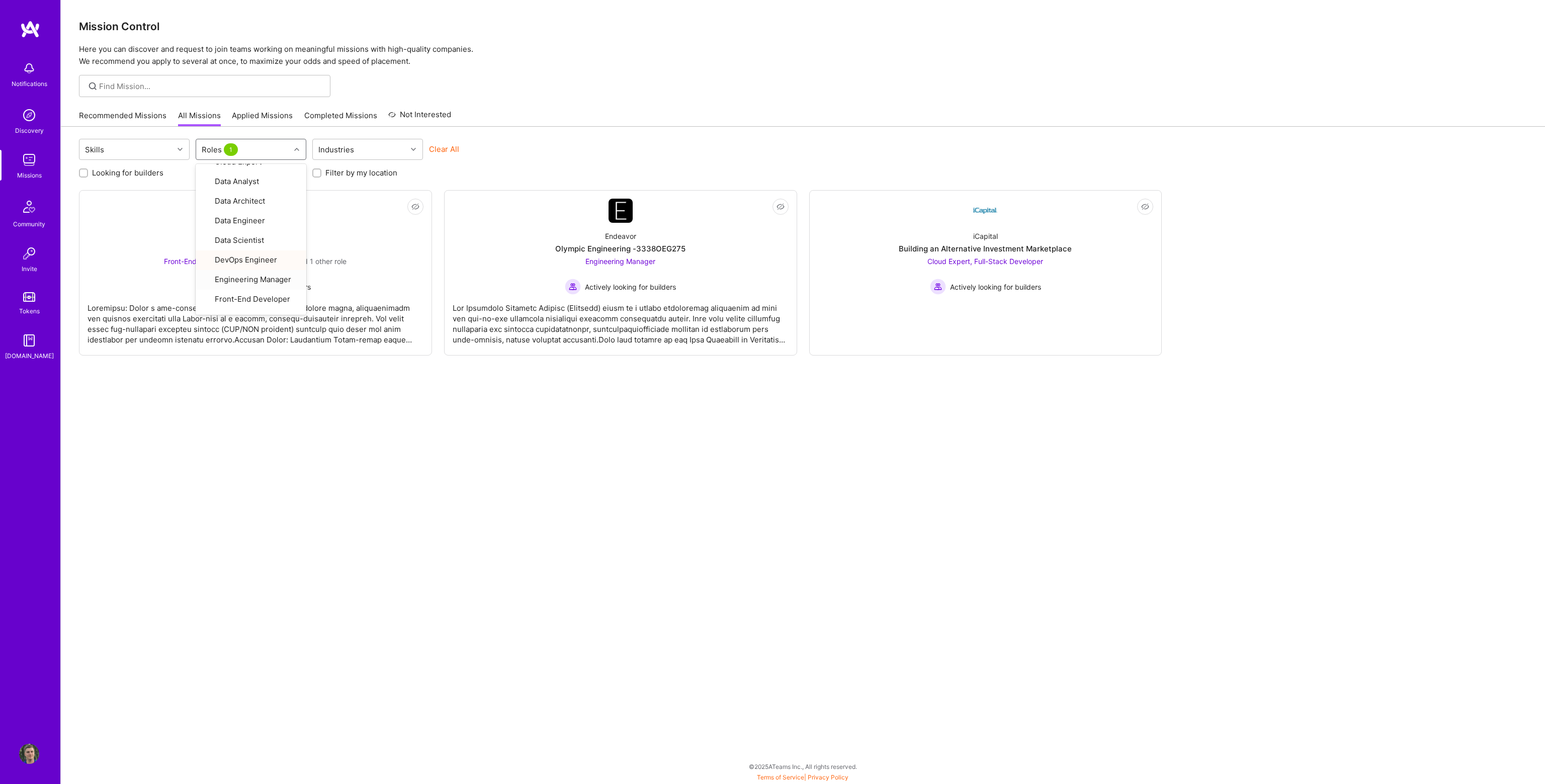
click at [304, 392] on div "Skills option DevOps Engineer, selected. option Engineering Manager focused, 14…" at bounding box center [803, 440] width 1484 height 627
click at [237, 153] on div "Roles 1" at bounding box center [220, 149] width 43 height 14
click at [261, 249] on div "DevOps Engineer" at bounding box center [251, 247] width 98 height 10
checkbox input "false"
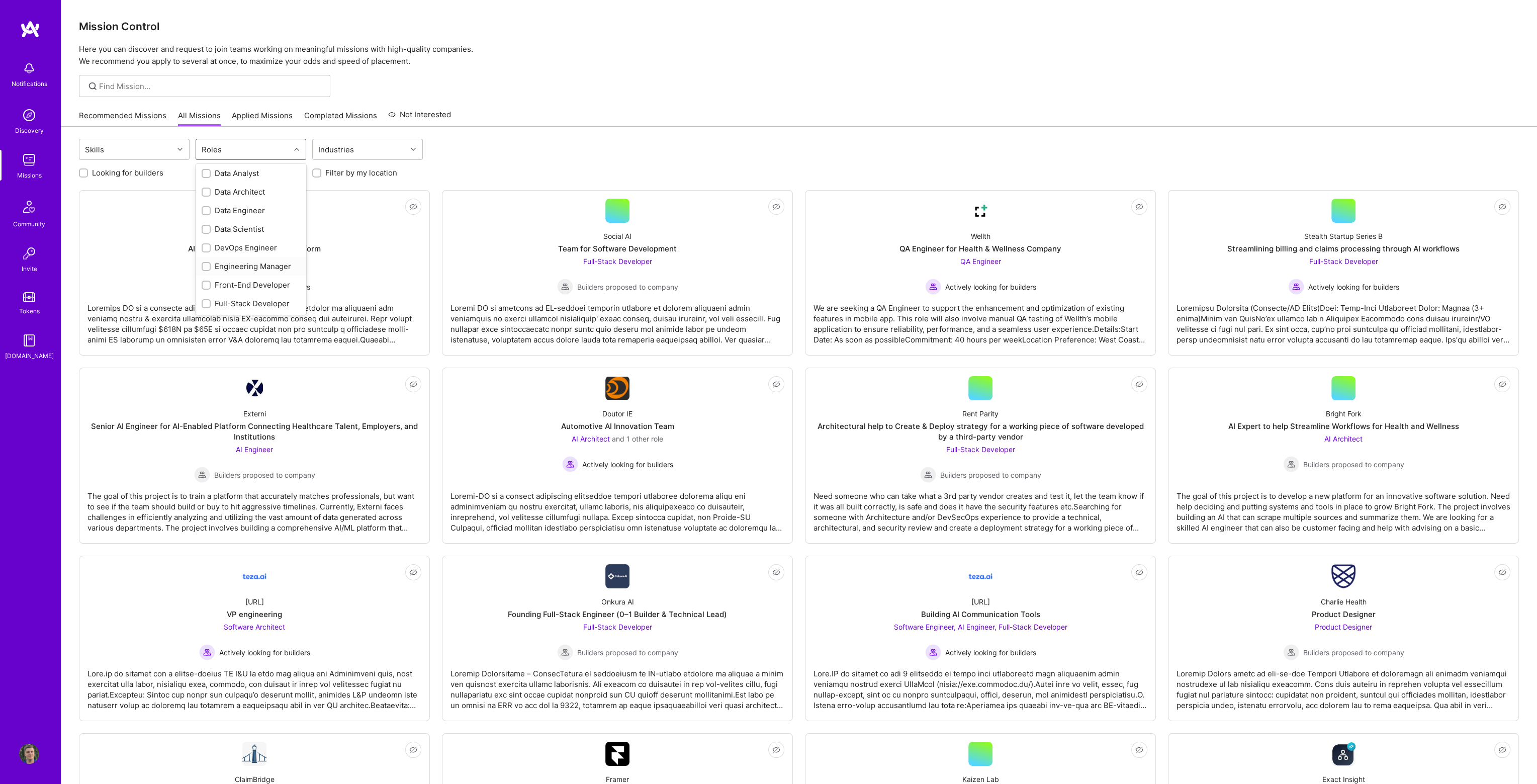
click at [230, 266] on div "Engineering Manager" at bounding box center [251, 266] width 98 height 10
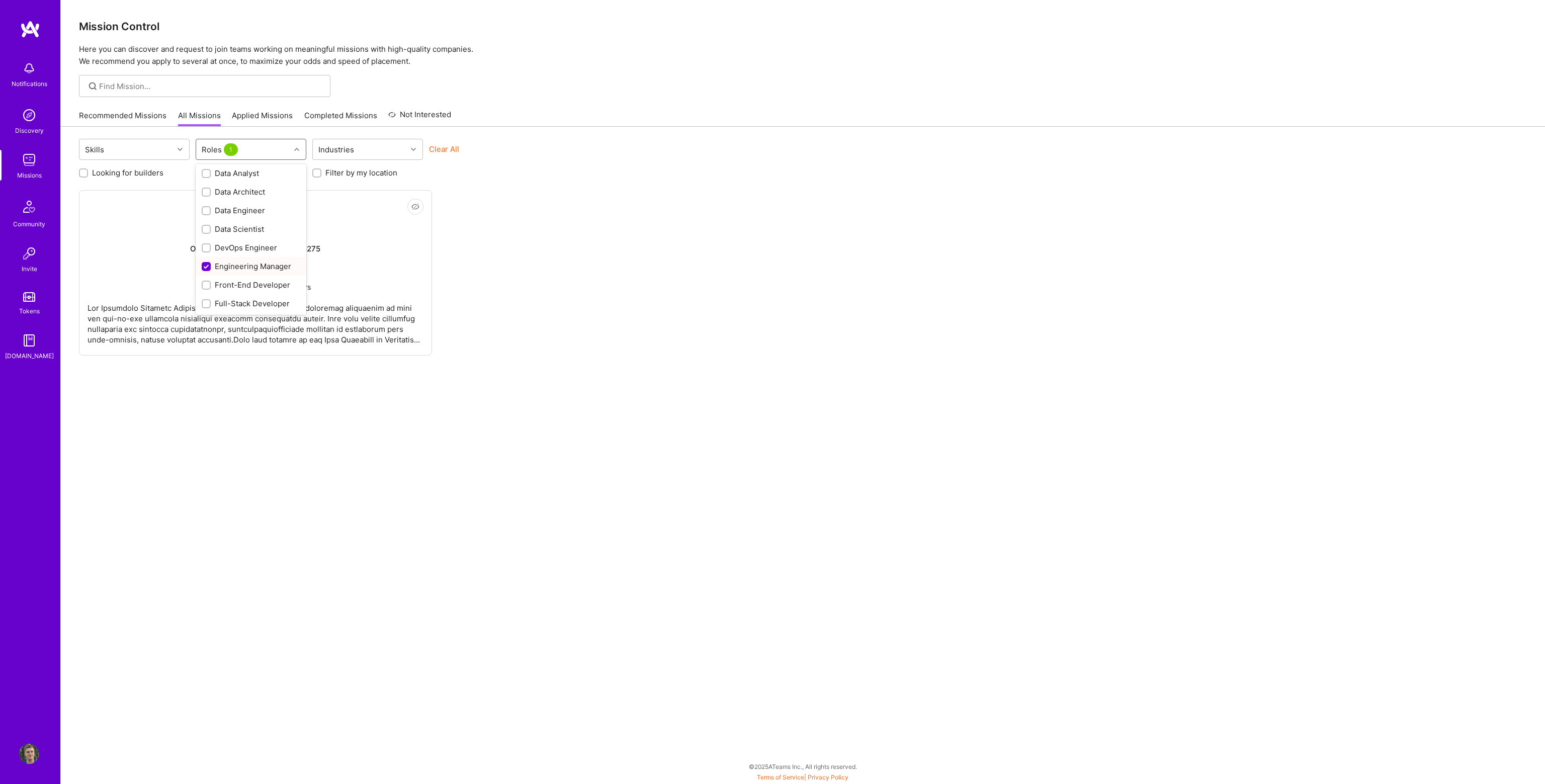
click at [230, 266] on div "Engineering Manager" at bounding box center [251, 266] width 98 height 10
checkbox input "false"
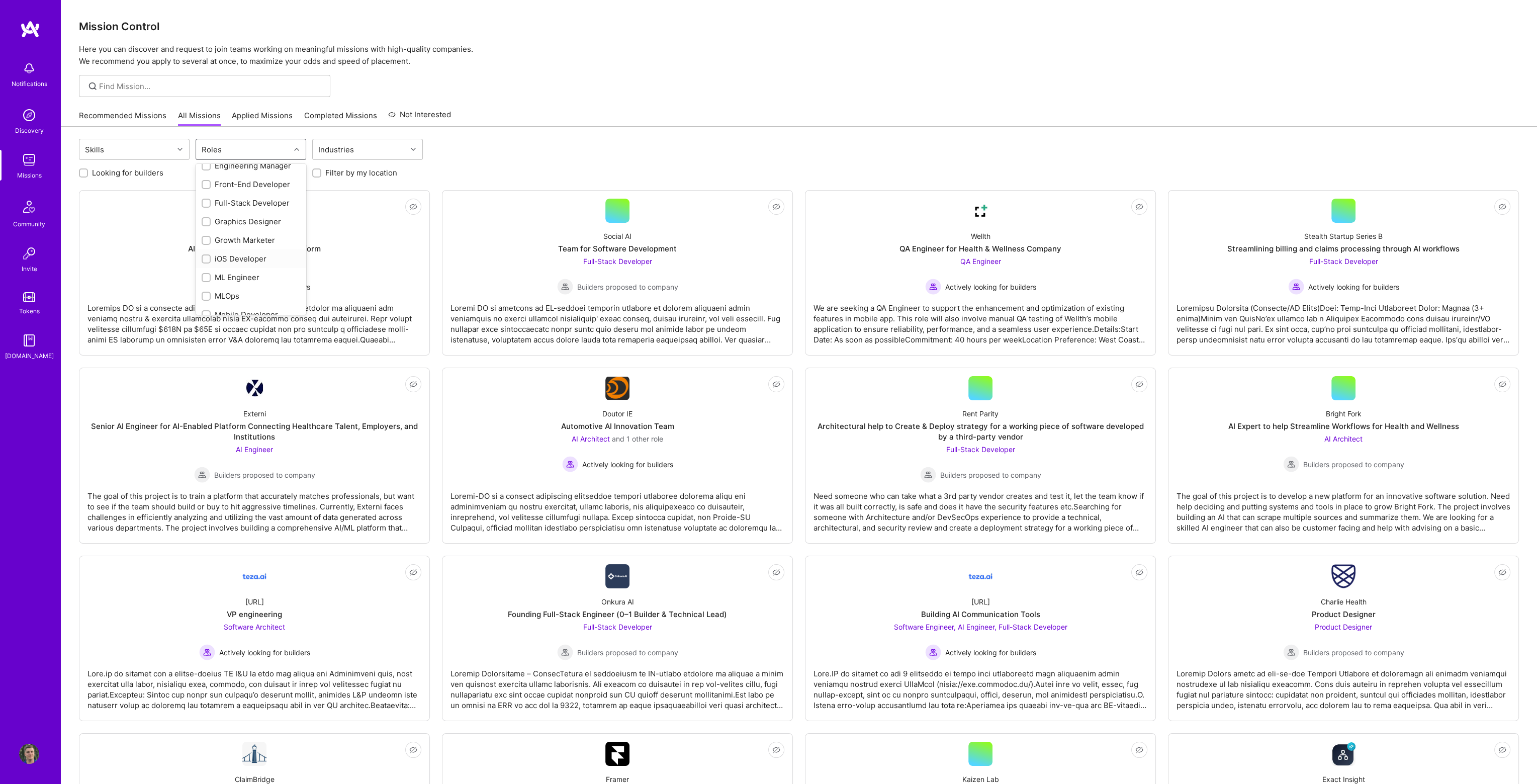
scroll to position [302, 0]
click at [233, 247] on div "MLOps" at bounding box center [251, 245] width 98 height 10
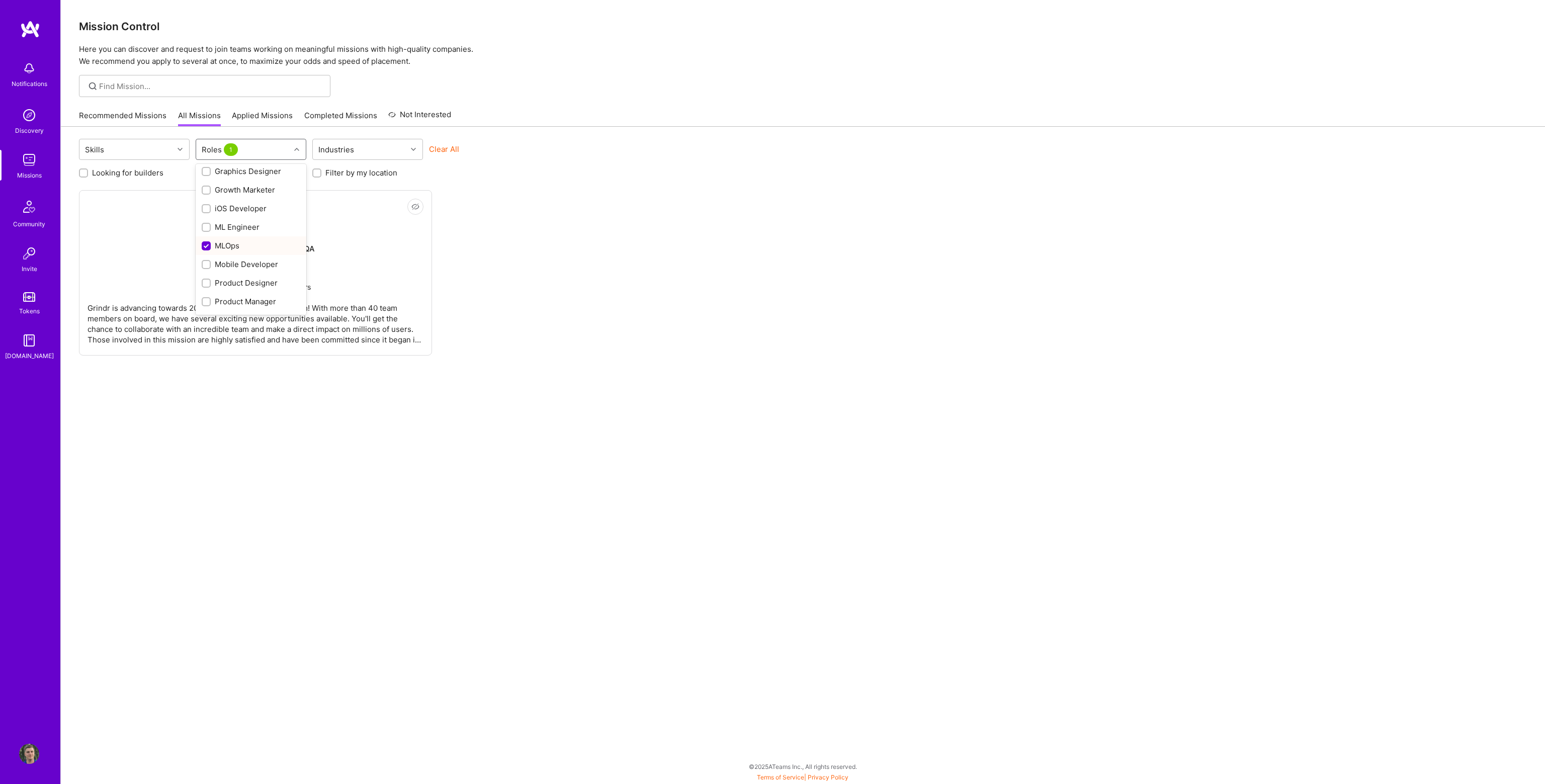
click at [234, 247] on div "MLOps" at bounding box center [251, 245] width 98 height 10
checkbox input "false"
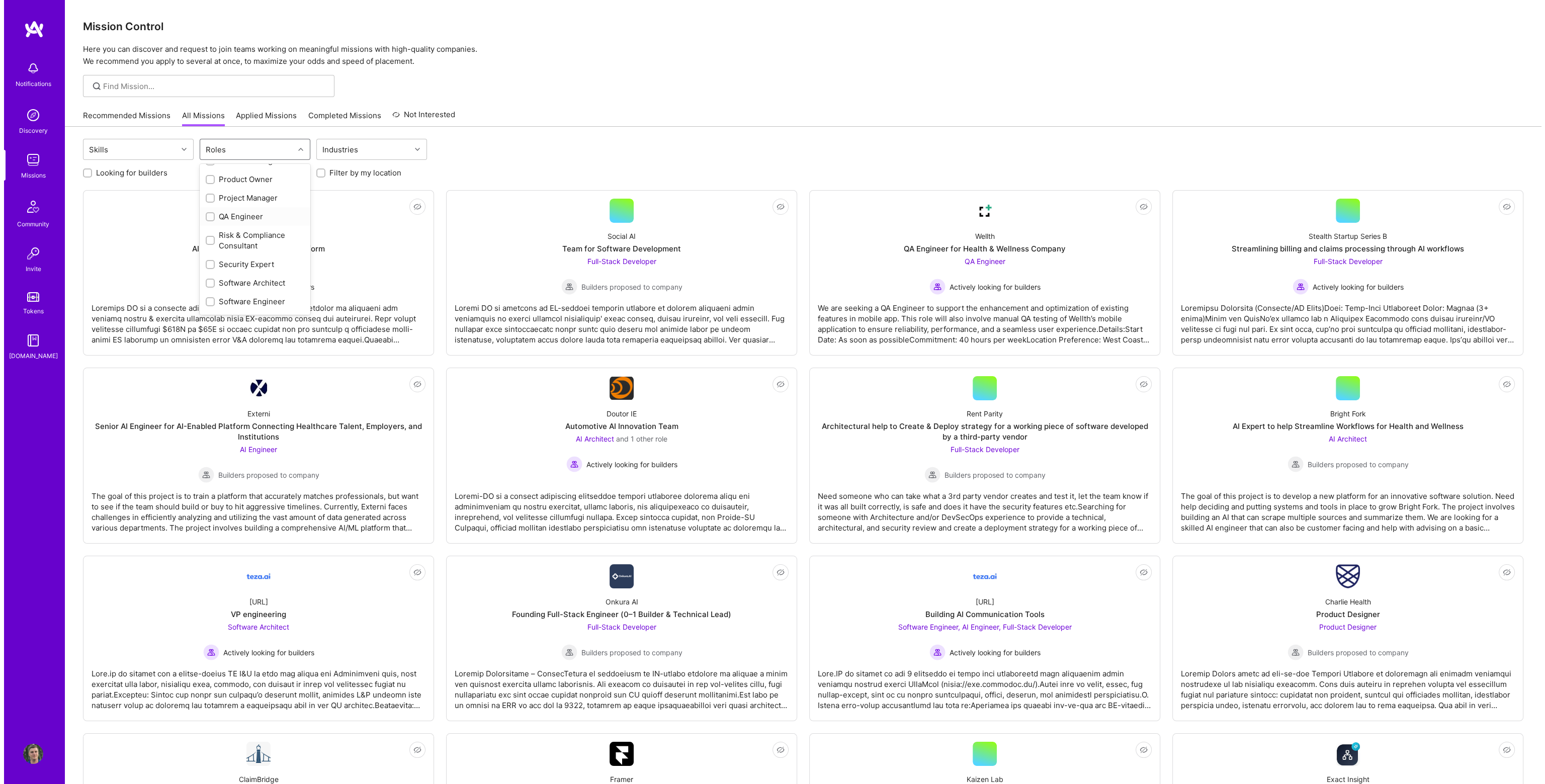
scroll to position [452, 0]
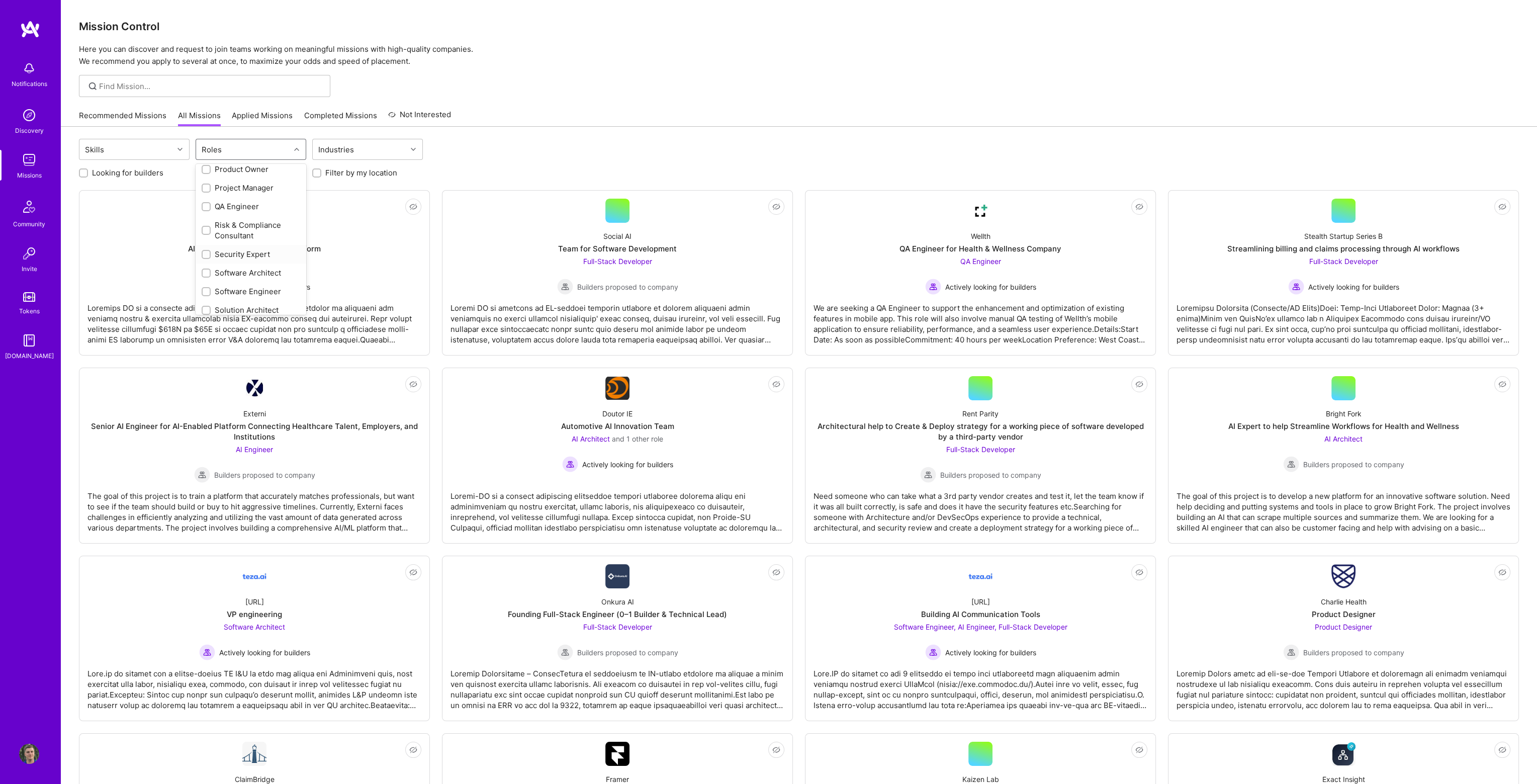
click at [254, 256] on div "Security Expert" at bounding box center [251, 253] width 98 height 10
checkbox input "true"
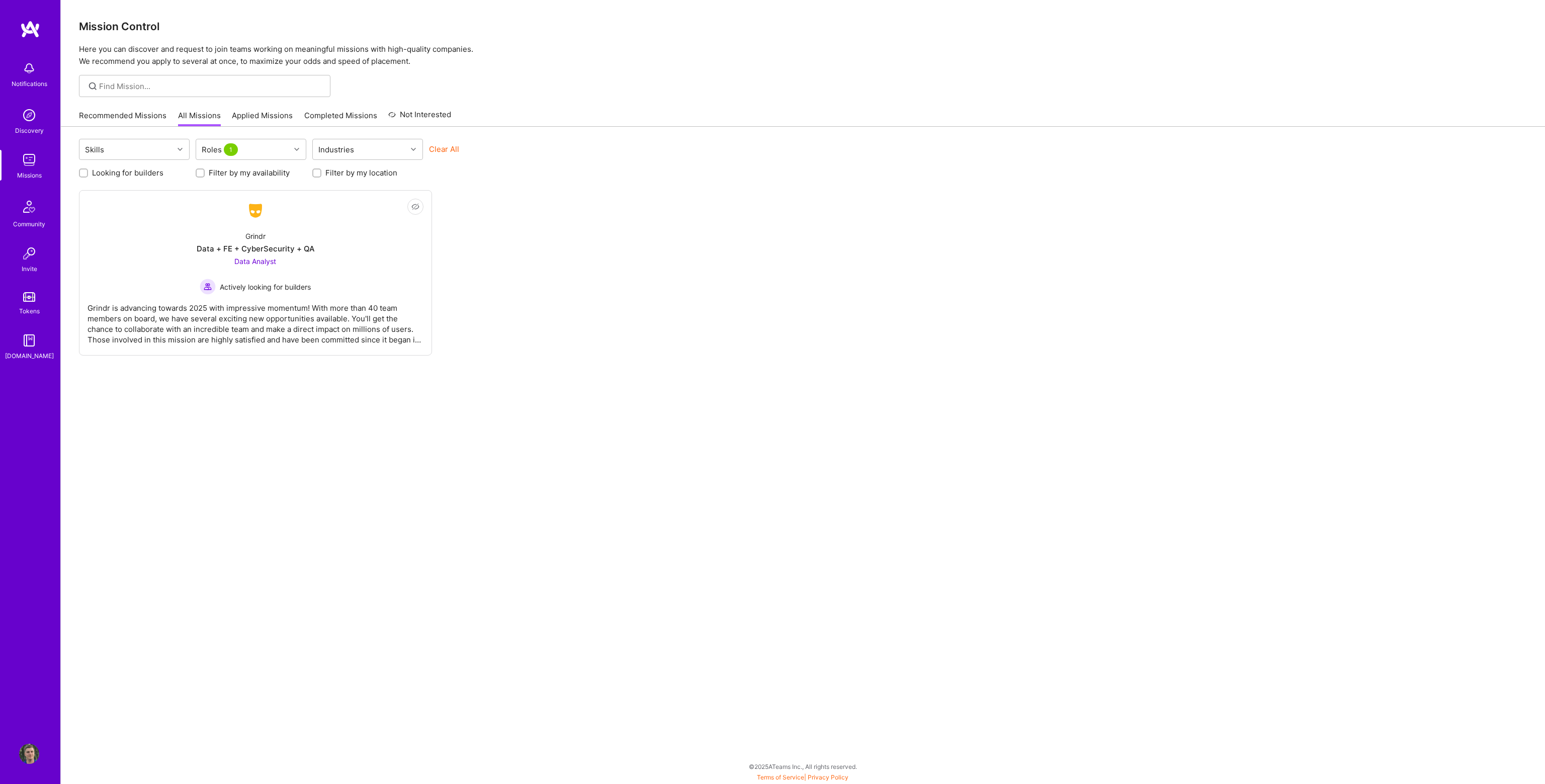
click at [221, 424] on div "Skills Roles 1 Industries Clear All Looking for builders Filter by my availabil…" at bounding box center [803, 440] width 1484 height 627
click at [255, 149] on div "Roles 1" at bounding box center [243, 149] width 94 height 20
click at [242, 231] on div "Security Expert" at bounding box center [251, 229] width 98 height 10
checkbox input "false"
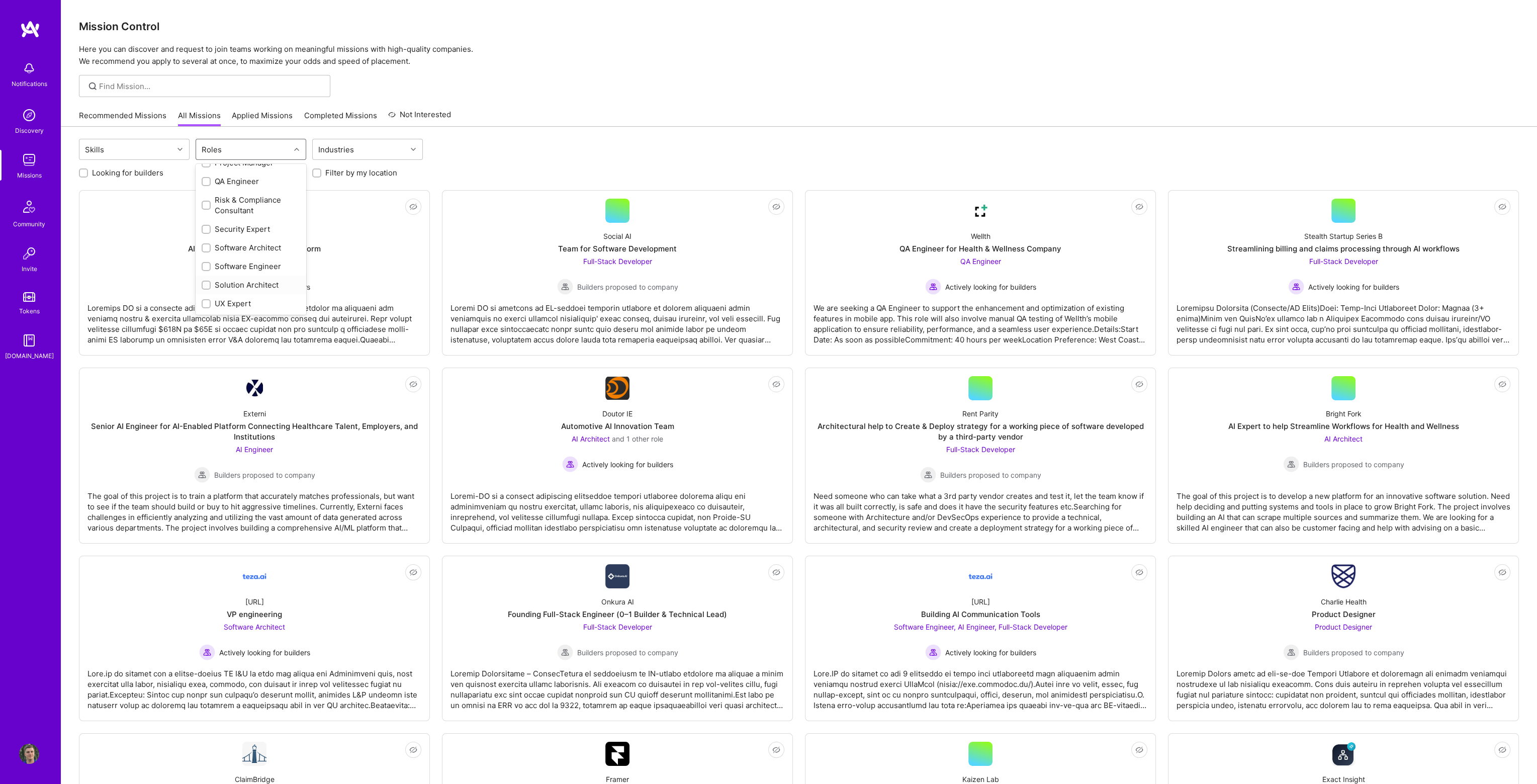
click at [262, 285] on div "Solution Architect" at bounding box center [251, 284] width 98 height 10
checkbox input "true"
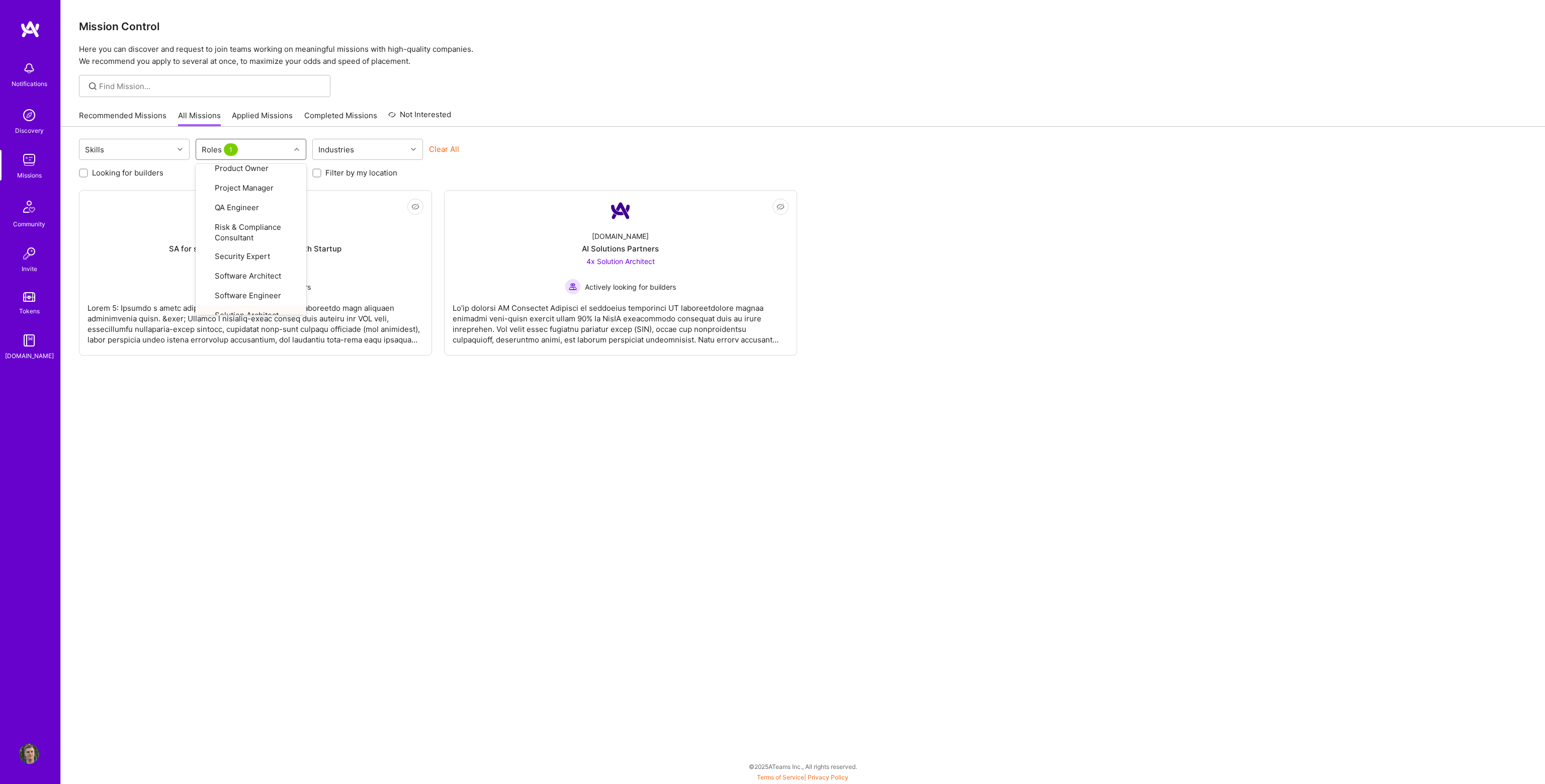
click at [288, 440] on div "Skills option Solution Architect, selected. option UX Expert focused, 33 of 33.…" at bounding box center [803, 440] width 1484 height 627
click at [263, 142] on div "Roles 1" at bounding box center [243, 149] width 94 height 20
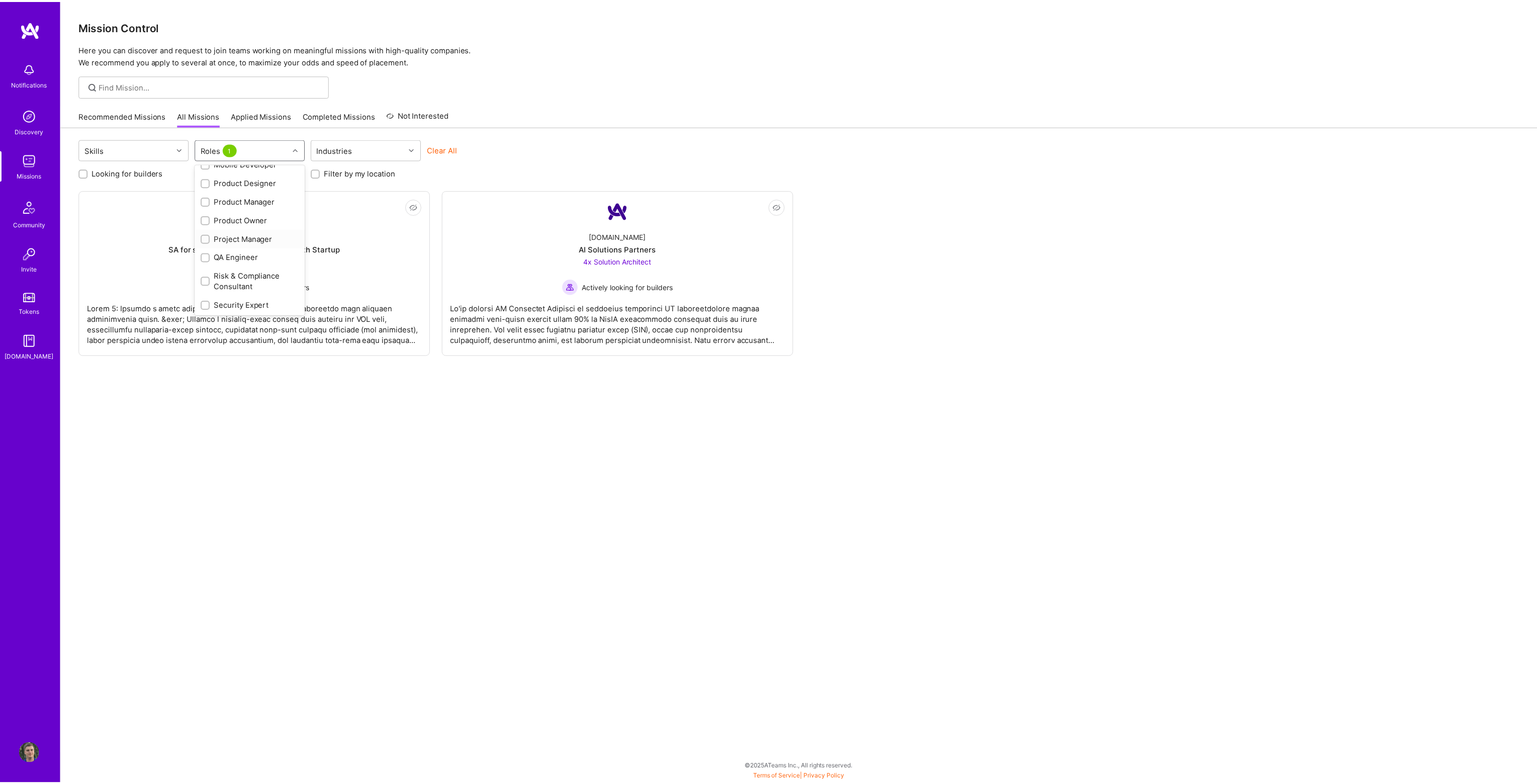
scroll to position [452, 0]
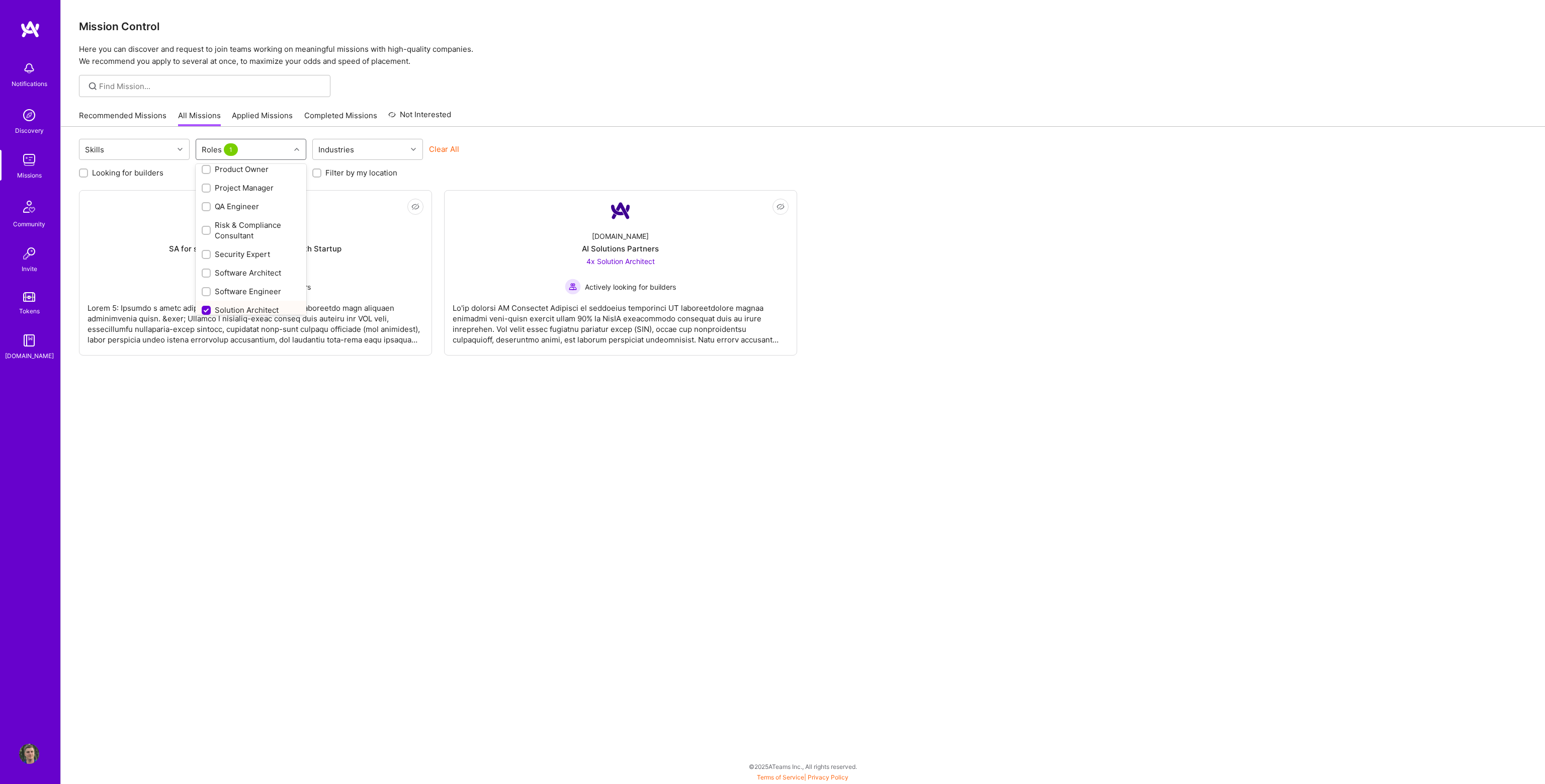
click at [223, 307] on div "Solution Architect" at bounding box center [251, 310] width 98 height 10
checkbox input "false"
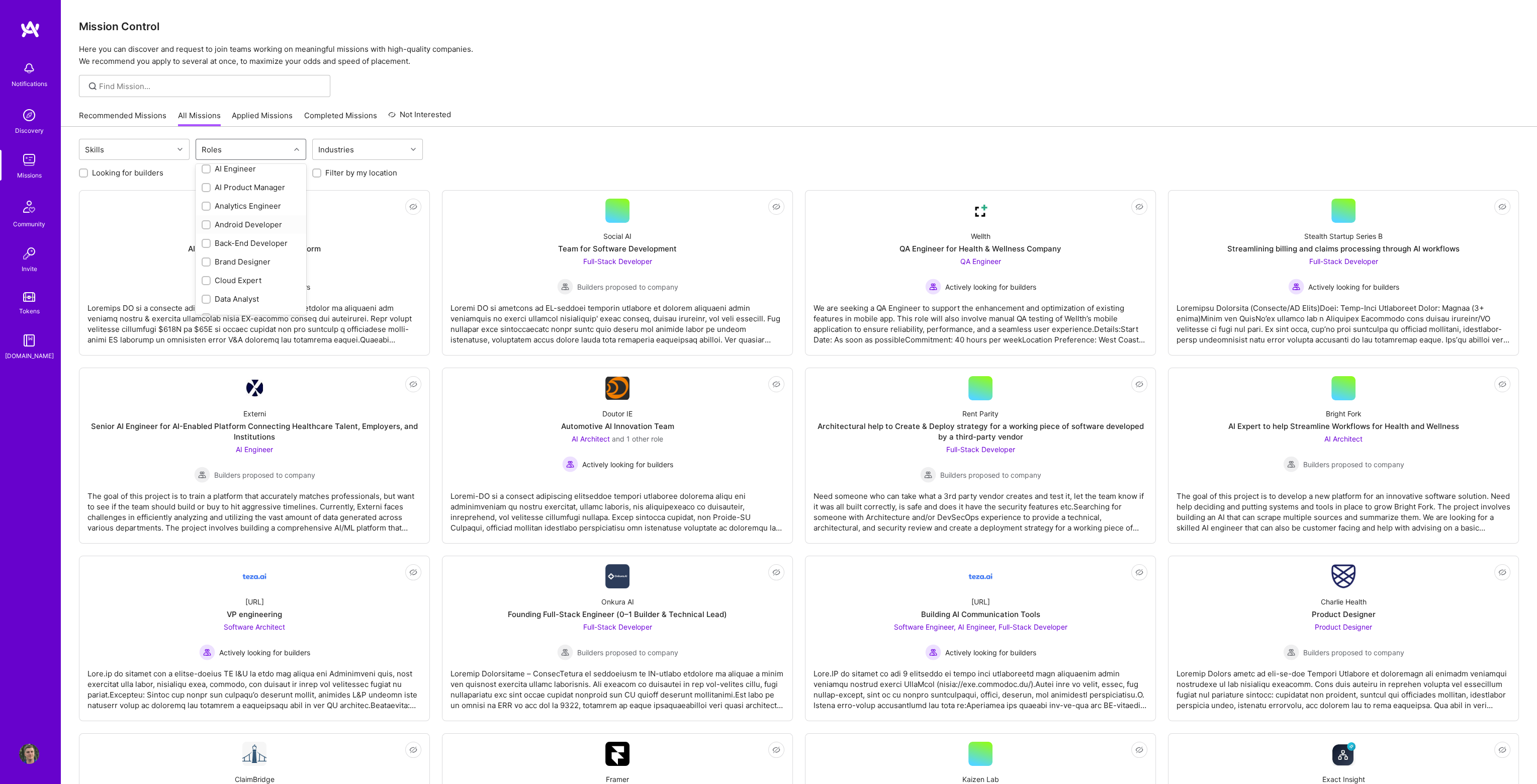
scroll to position [0, 0]
click at [250, 265] on div "Back-End Developer" at bounding box center [251, 268] width 98 height 10
checkbox input "true"
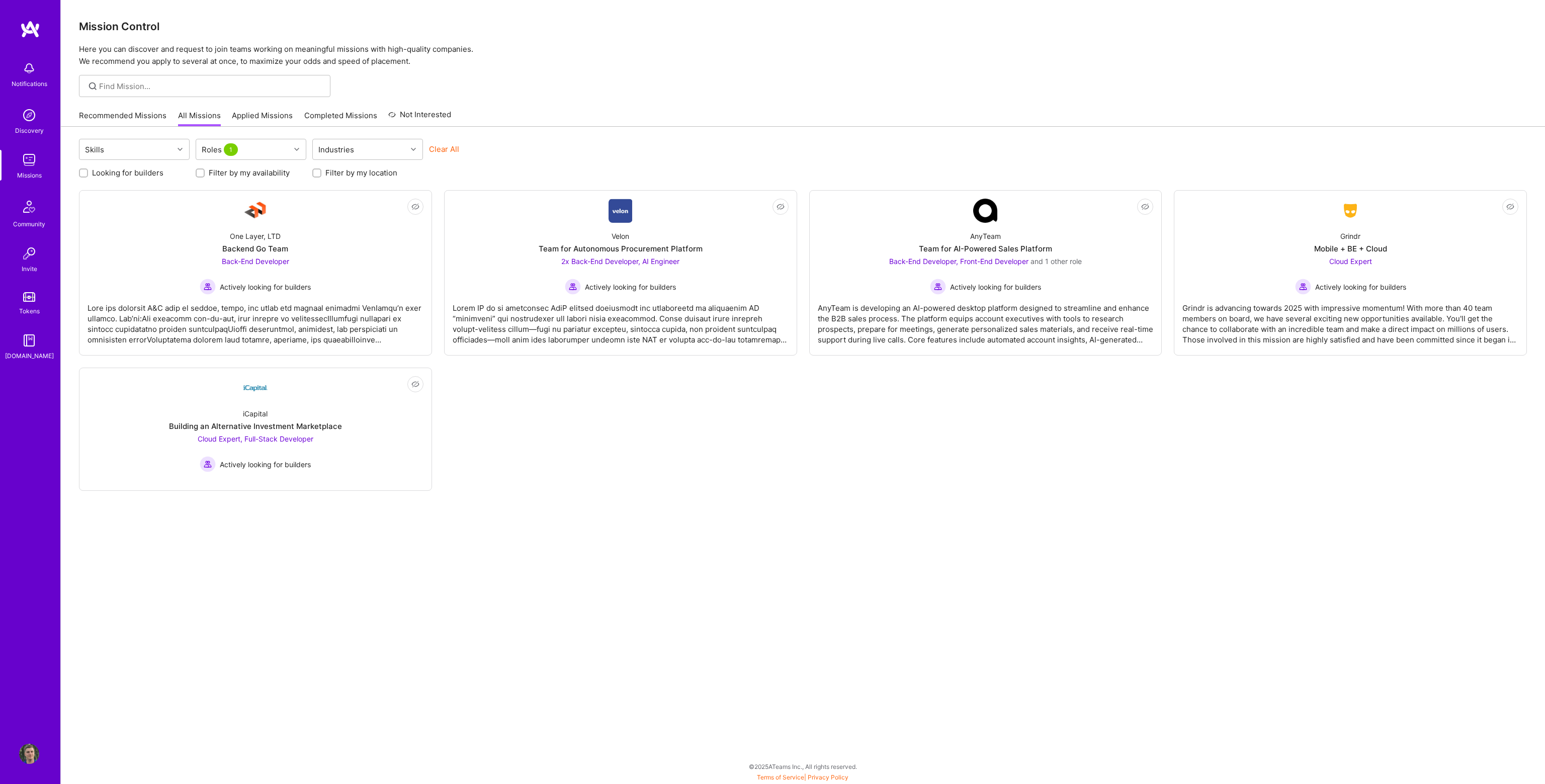
click at [550, 15] on div "Mission Control Here you can discover and request to join teams working on mean…" at bounding box center [803, 33] width 1484 height 68
click at [329, 278] on div "One Layer, LTD Backend Go Team Back-End Developer Actively looking for builders" at bounding box center [255, 258] width 335 height 71
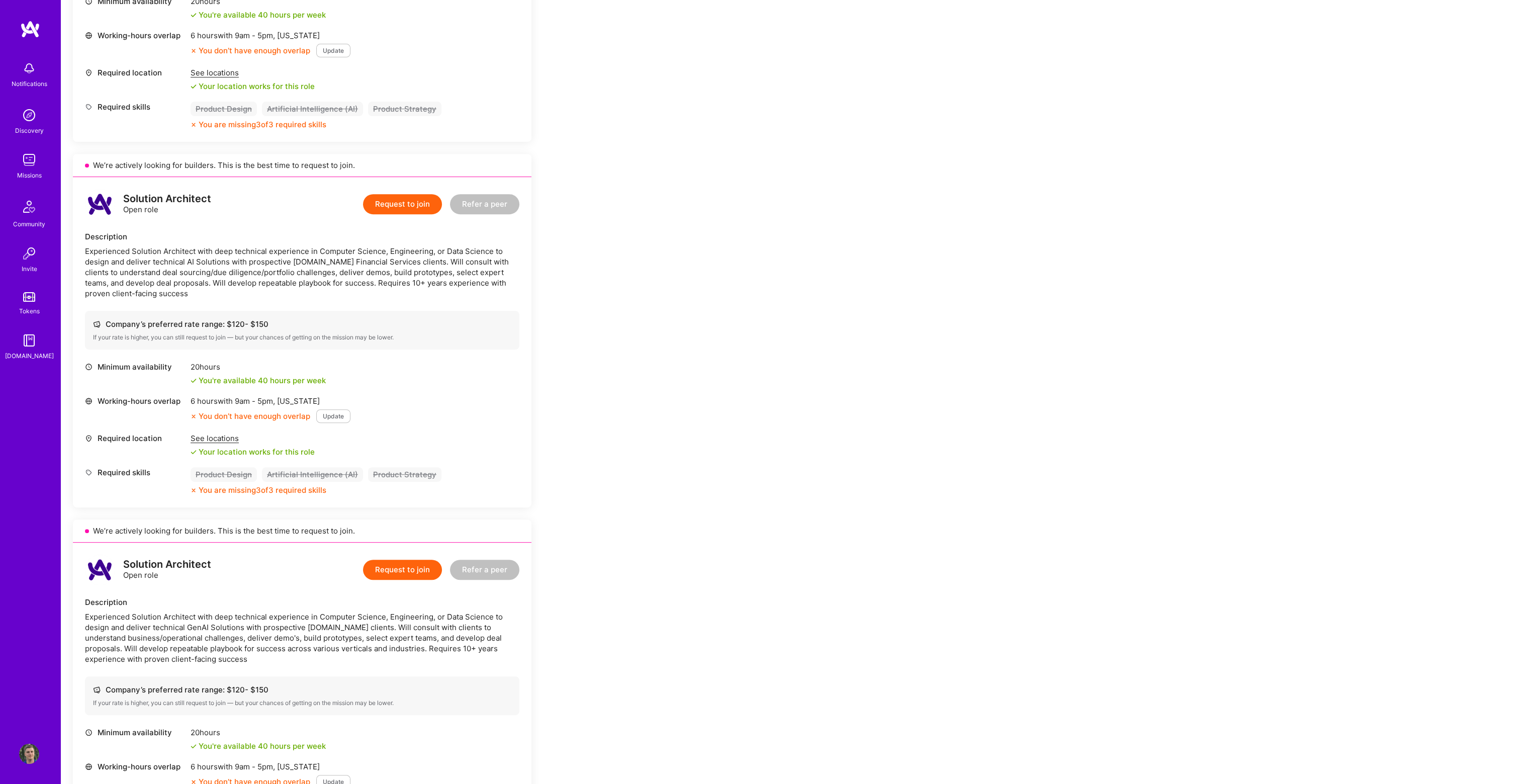
scroll to position [804, 0]
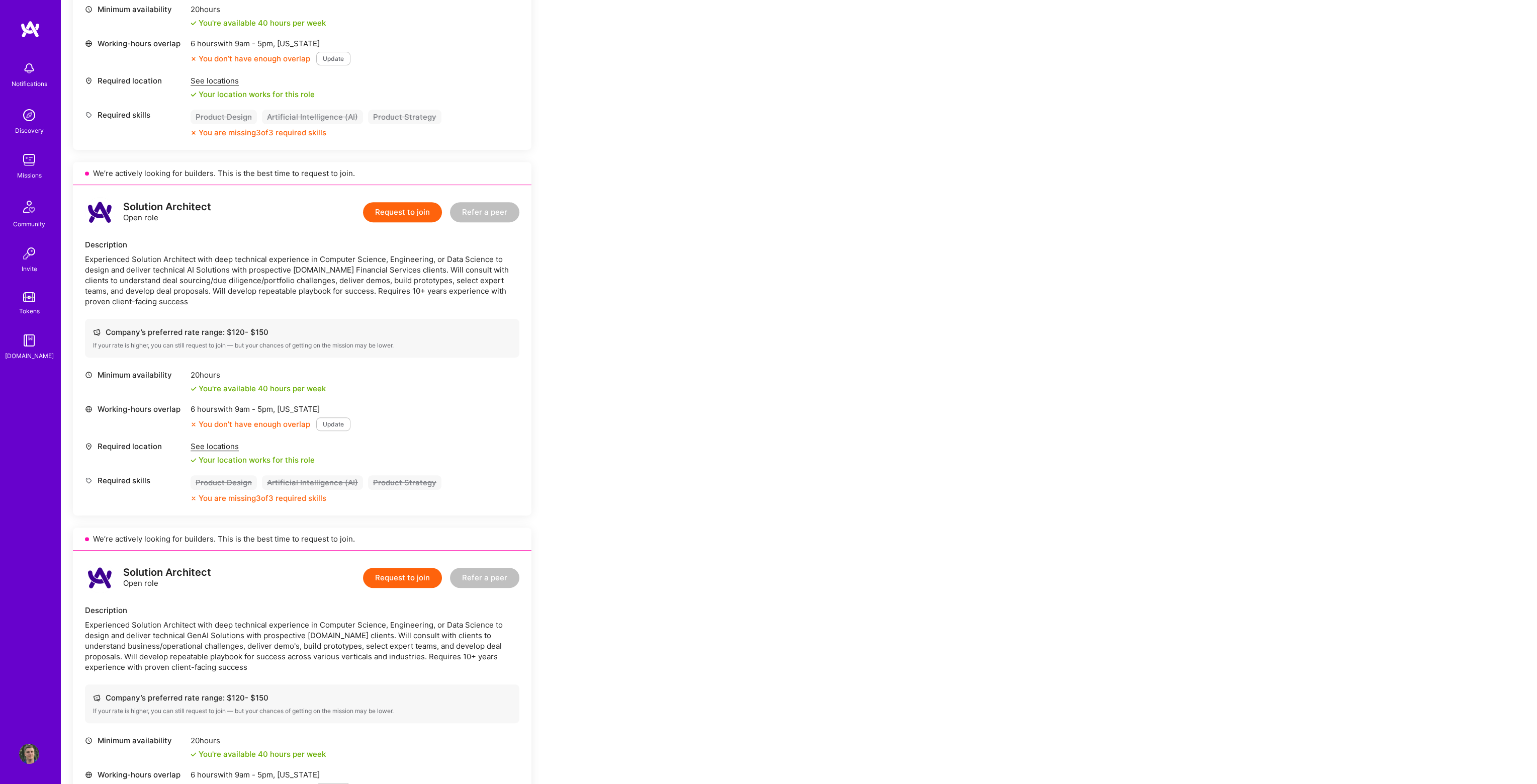
click at [213, 290] on div "Experienced Solution Architect with deep technical experience in Computer Scien…" at bounding box center [302, 279] width 435 height 52
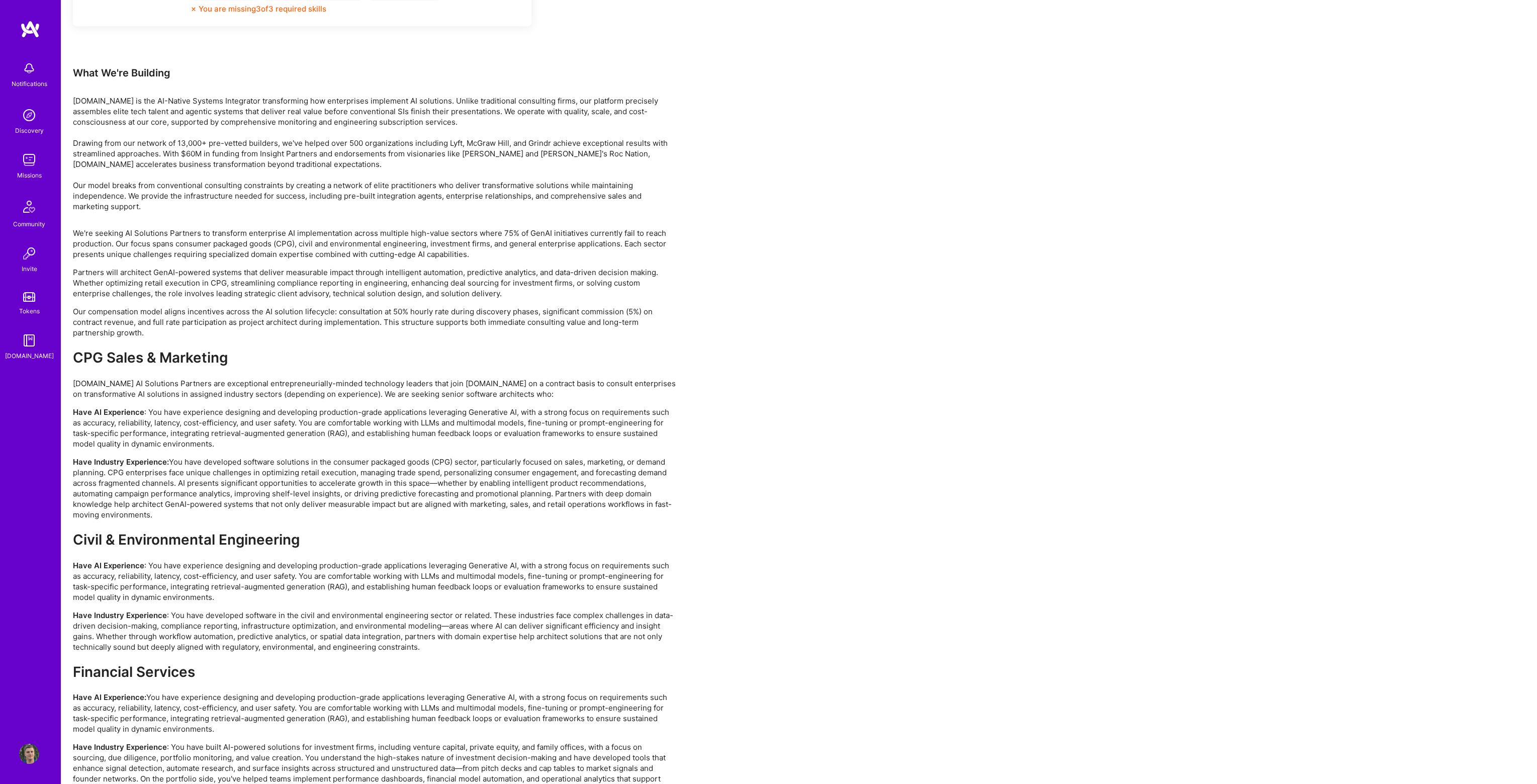
scroll to position [1823, 0]
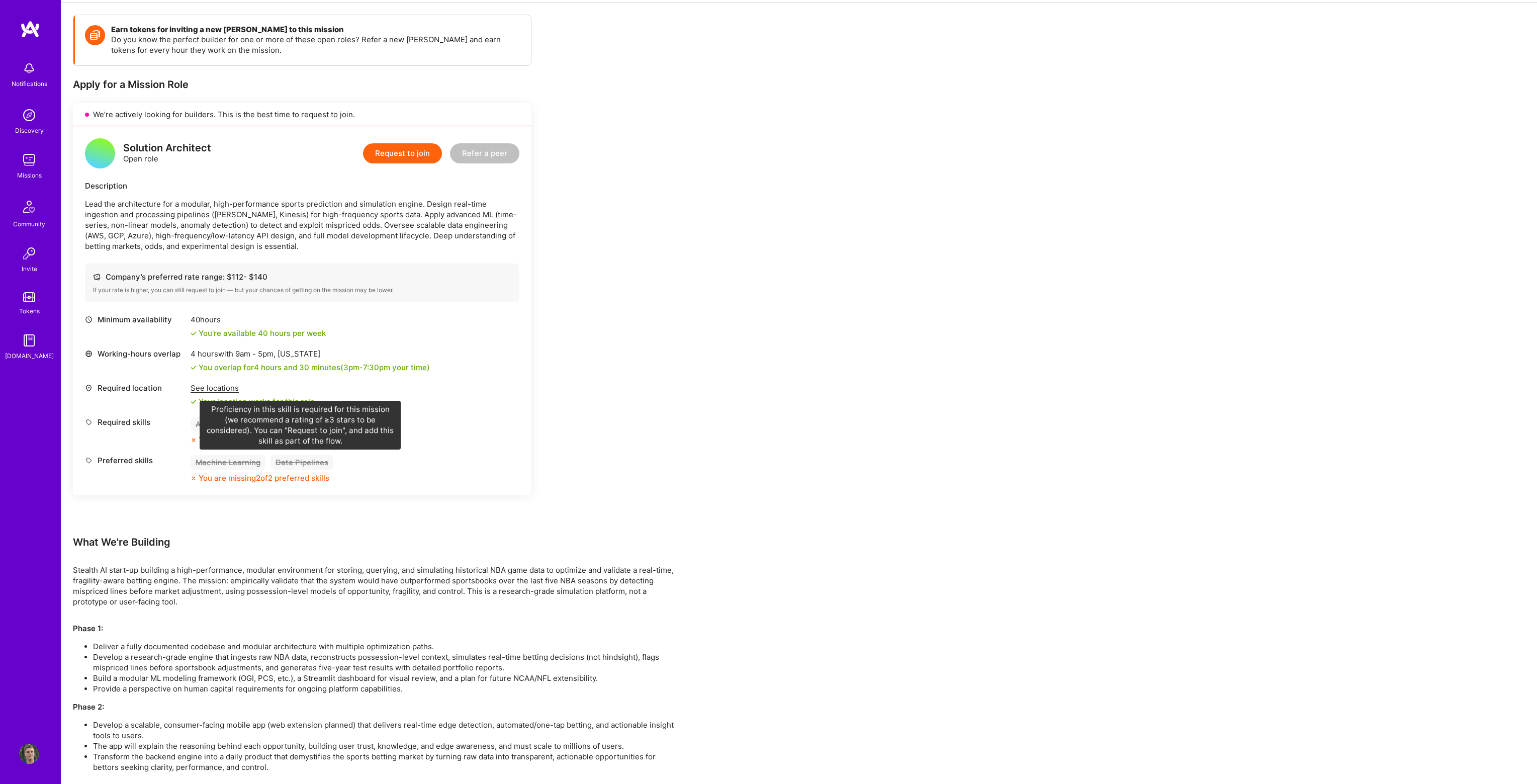
scroll to position [71, 0]
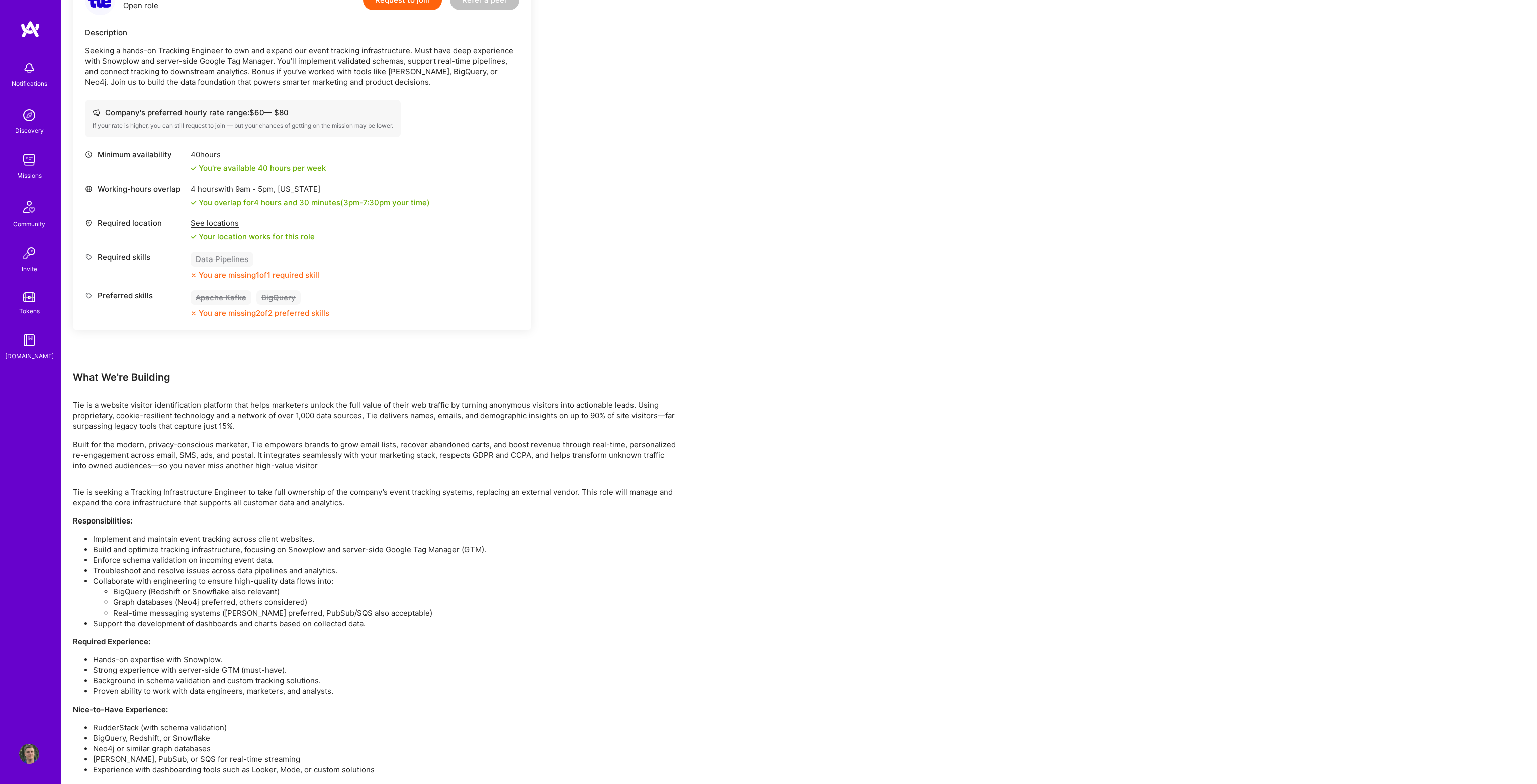
scroll to position [308, 0]
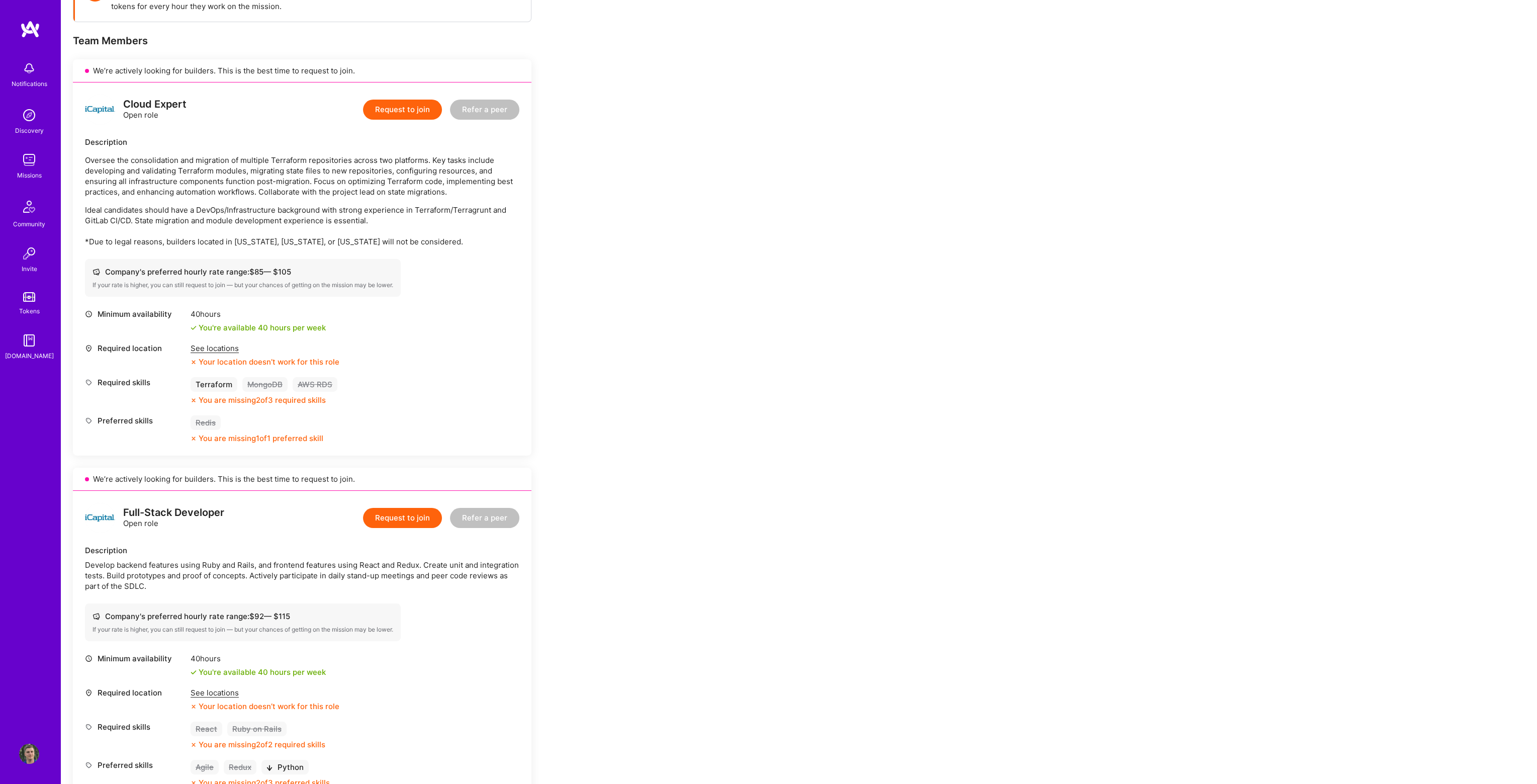
scroll to position [116, 0]
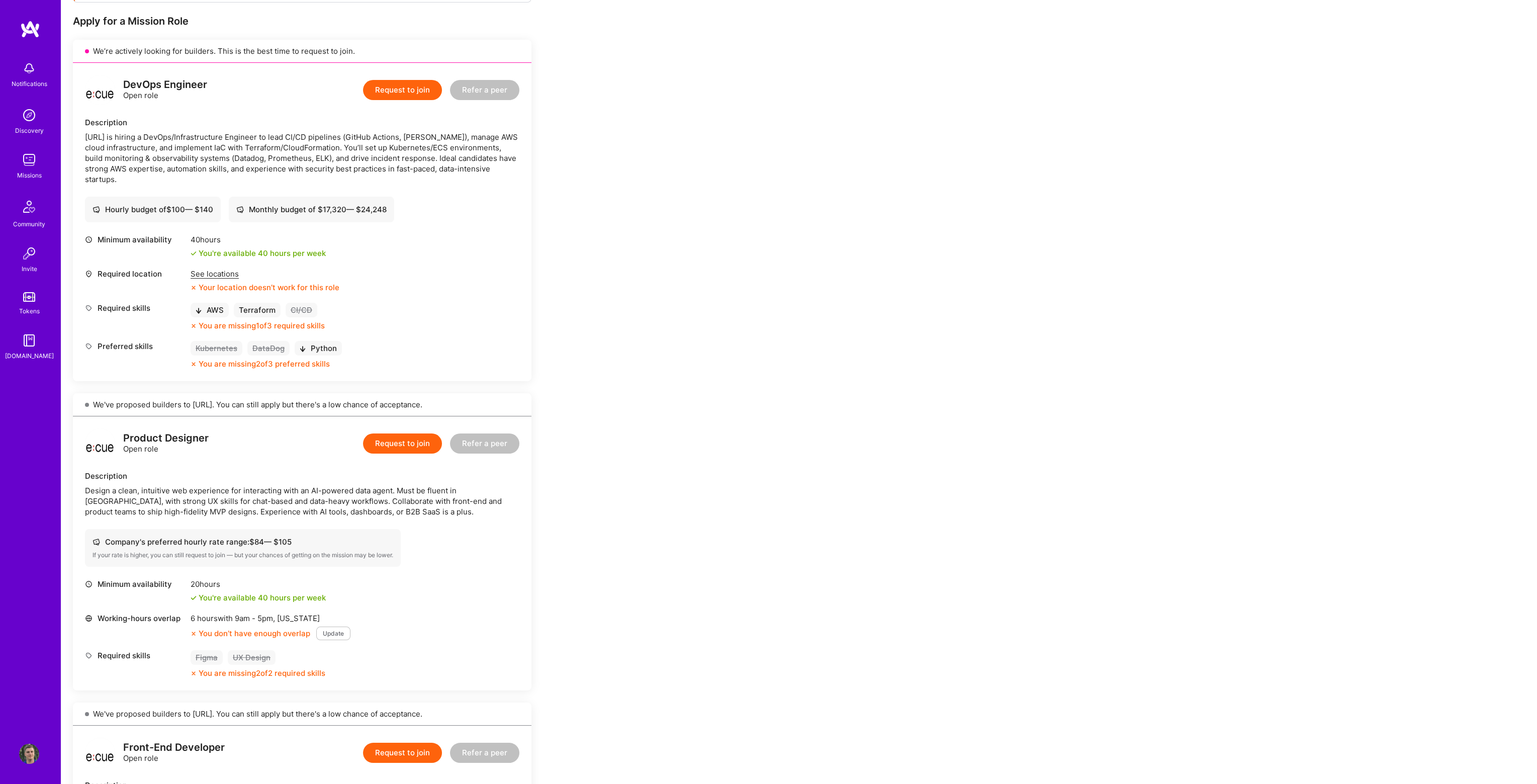
scroll to position [152, 0]
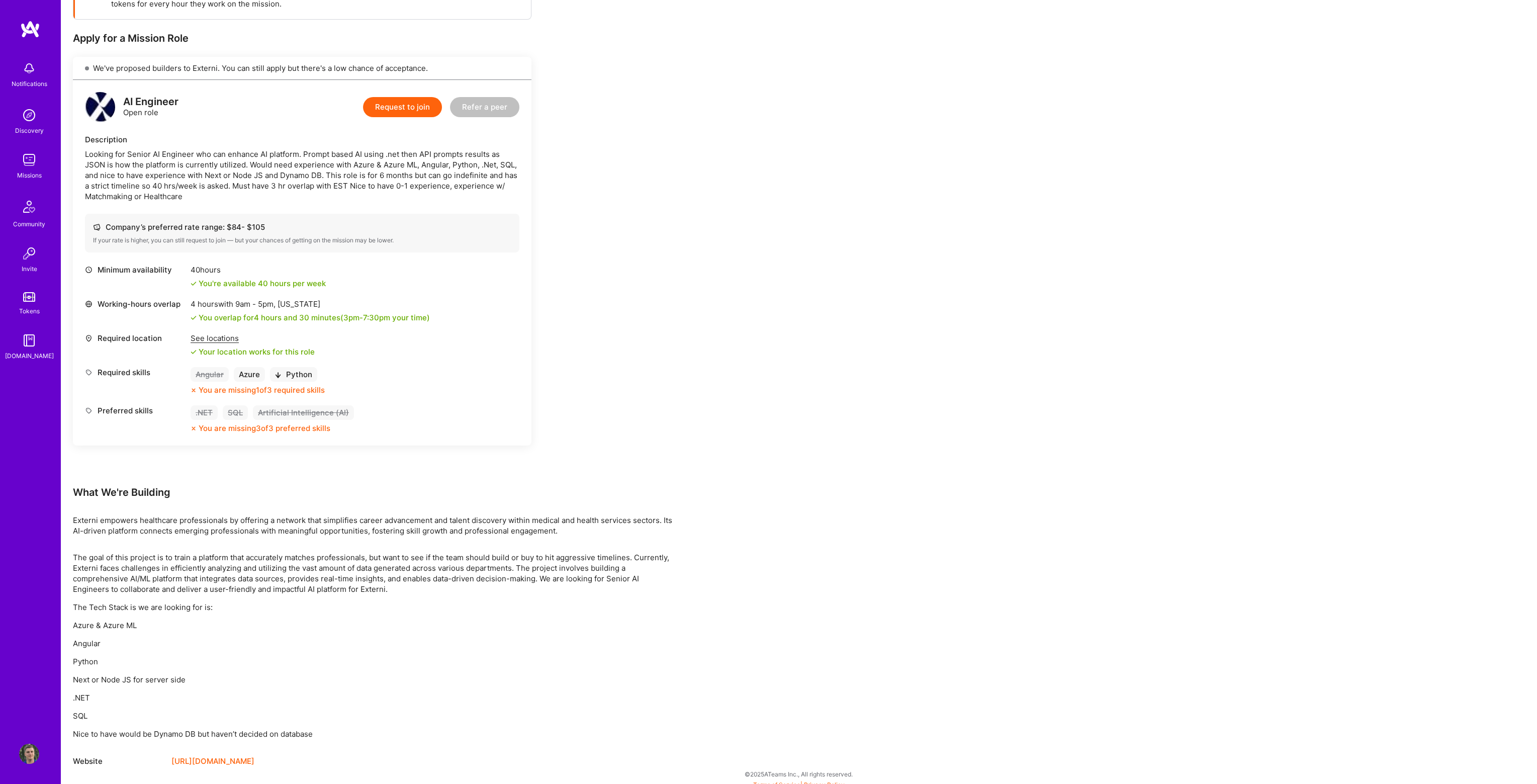
scroll to position [185, 0]
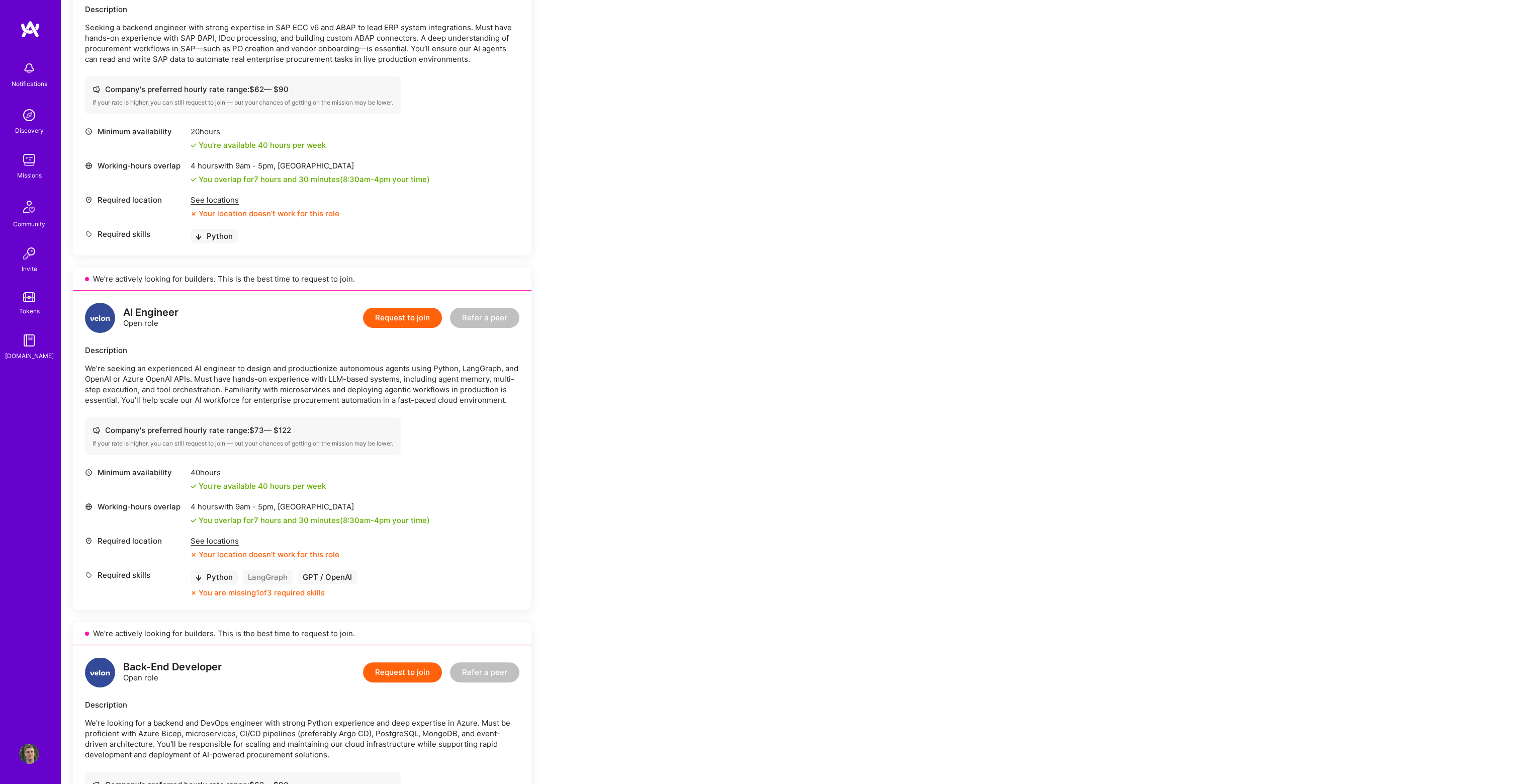
scroll to position [251, 0]
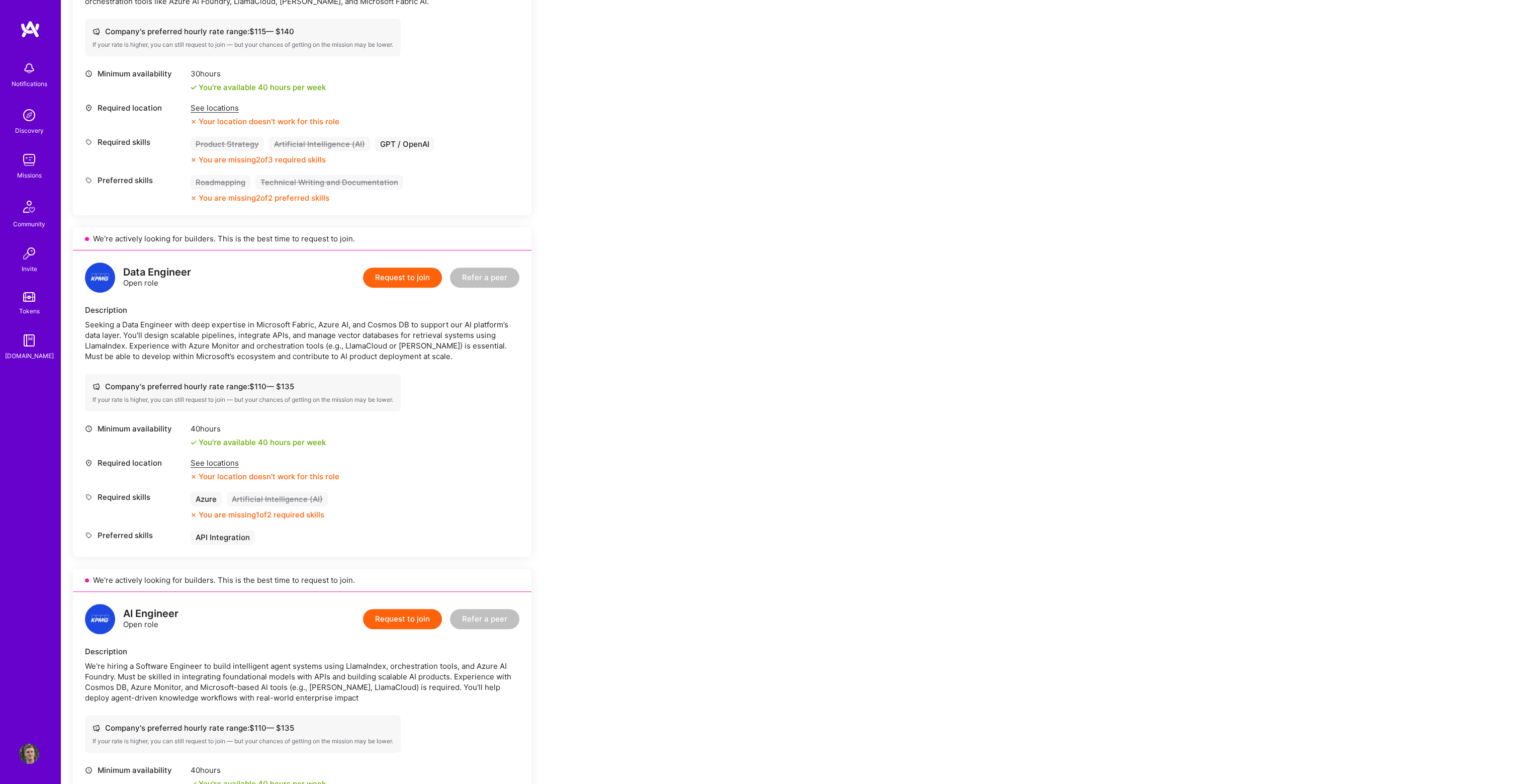
scroll to position [655, 0]
